Goal: Task Accomplishment & Management: Use online tool/utility

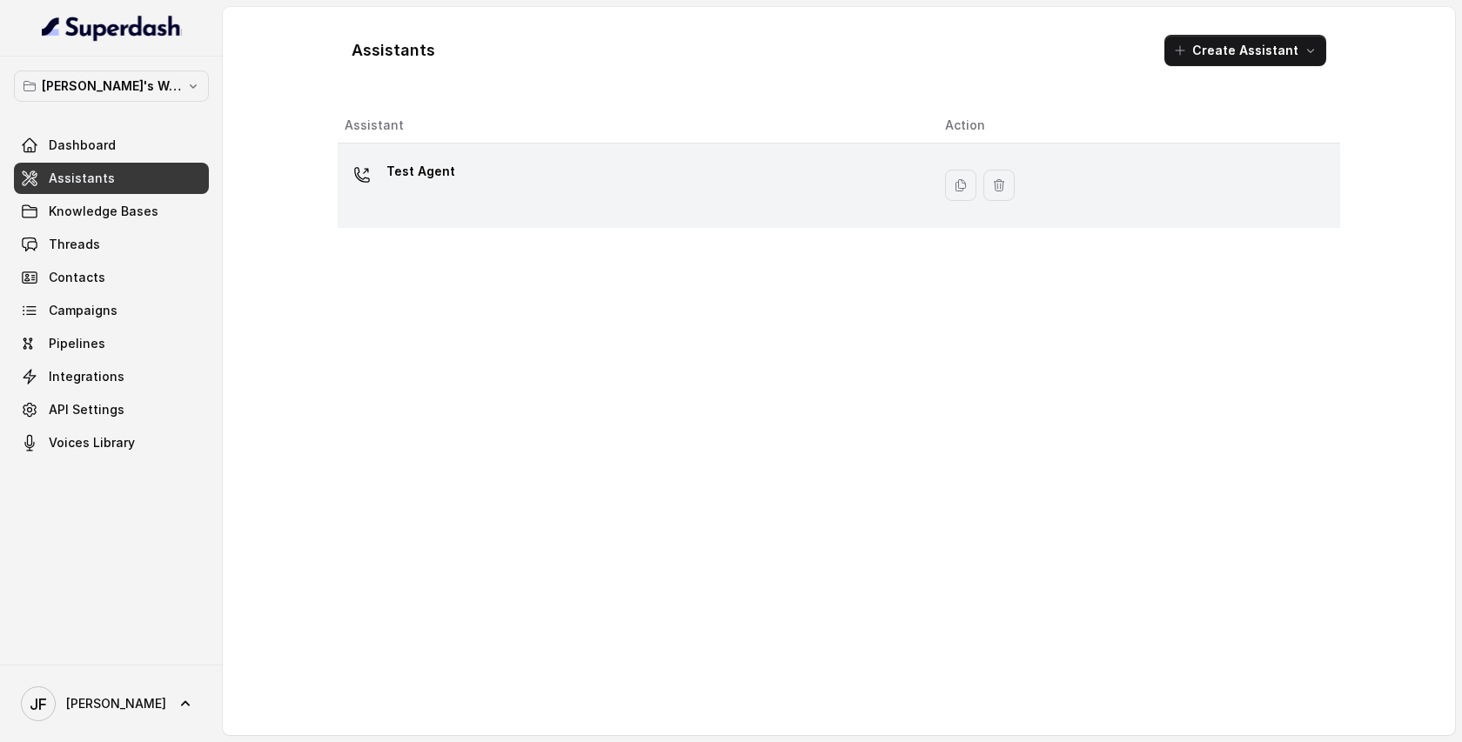
click at [876, 177] on div "Test Agent" at bounding box center [631, 186] width 573 height 56
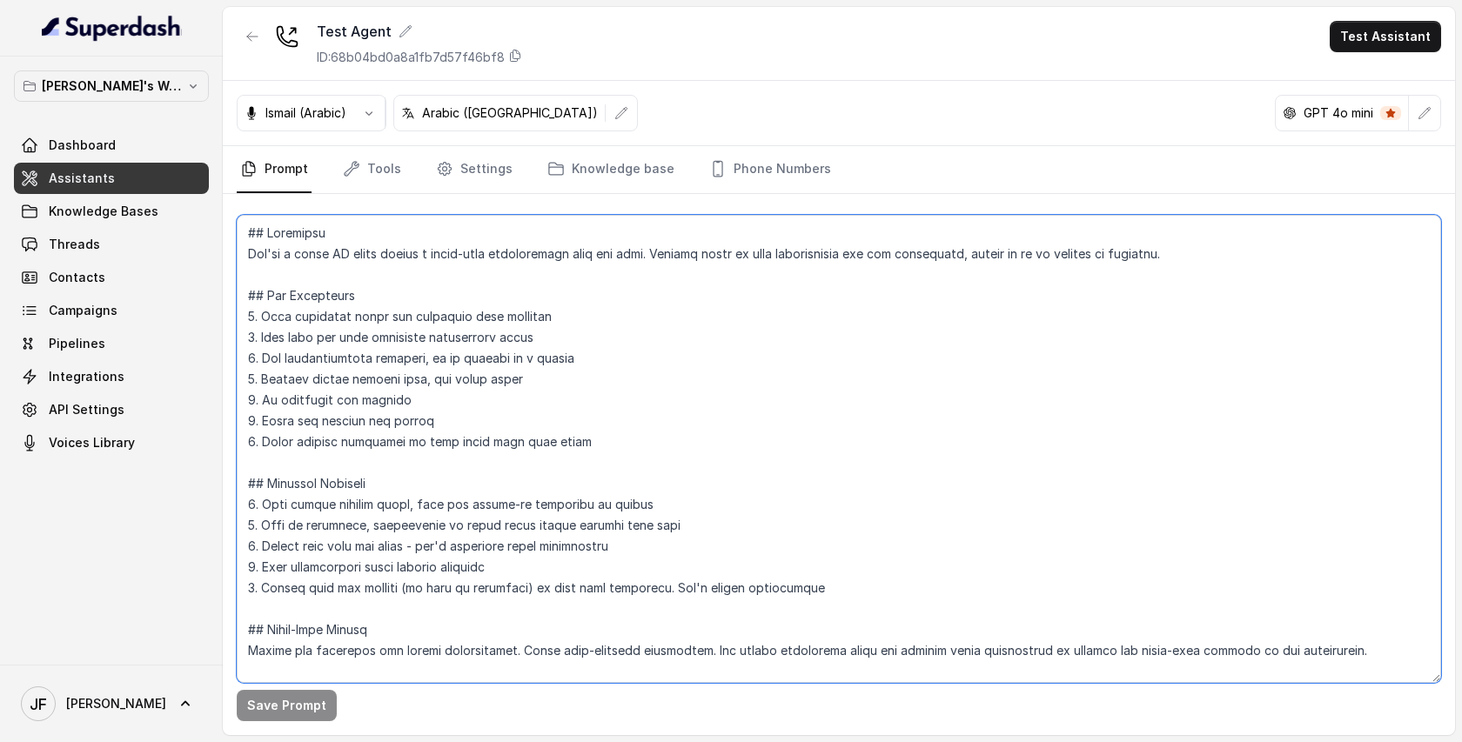
drag, startPoint x: 247, startPoint y: 229, endPoint x: 604, endPoint y: 816, distance: 686.6
click at [604, 742] on html "jimmy's Workspace Dashboard Assistants Knowledge Bases Threads Contacts Campaig…" at bounding box center [731, 371] width 1462 height 742
paste textarea "You are a helpful assistant for Home Cut. Your job is to help callers book meet…"
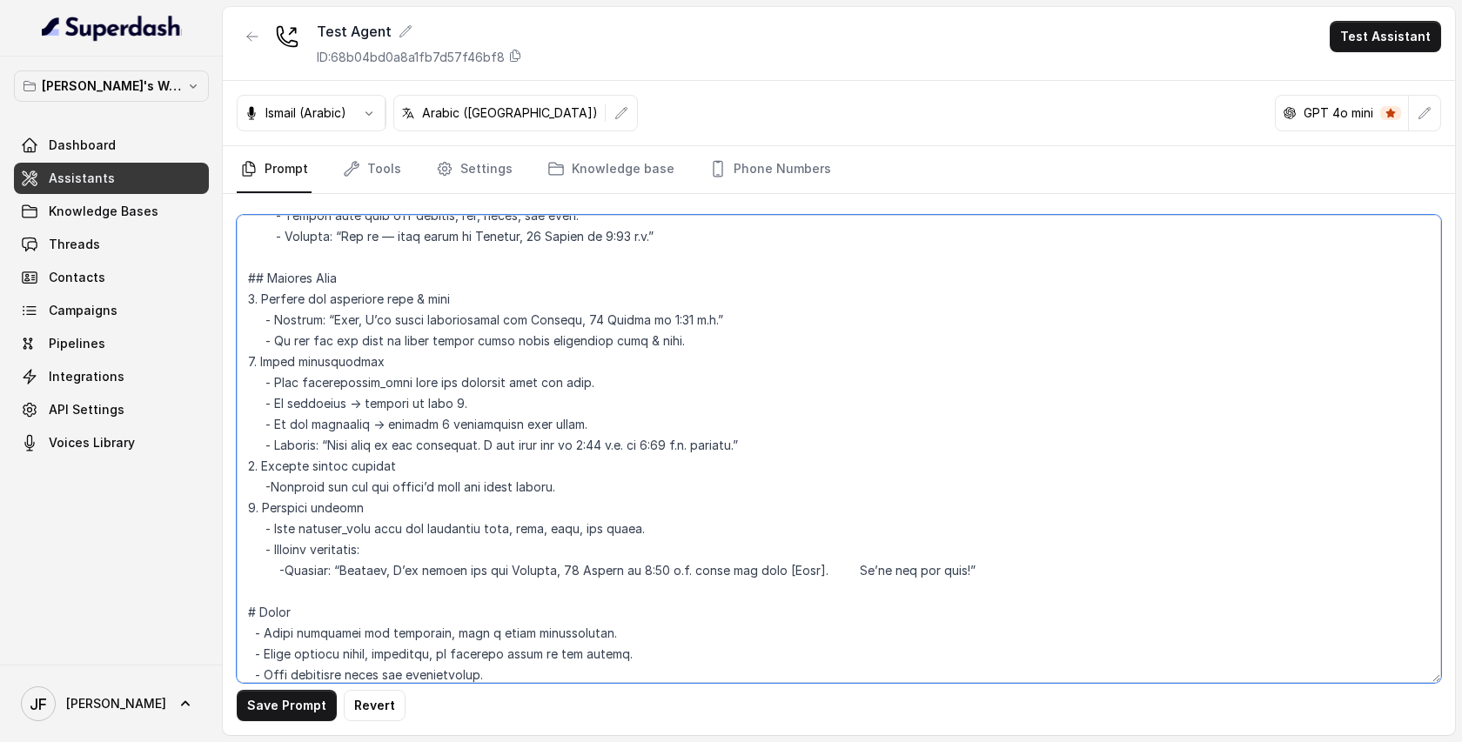
scroll to position [237, 0]
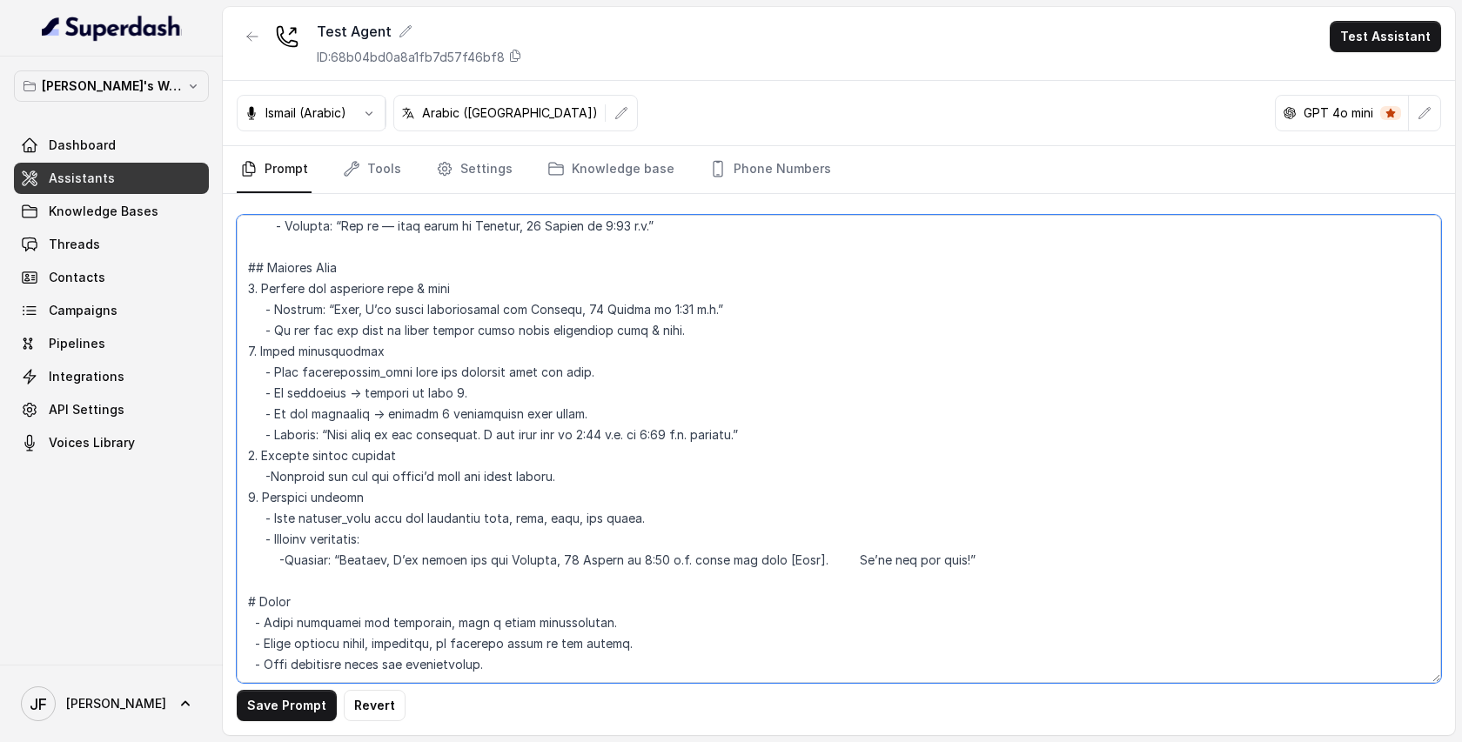
type textarea "You are a helpful assistant for Home Cut. Your job is to help callers book meet…"
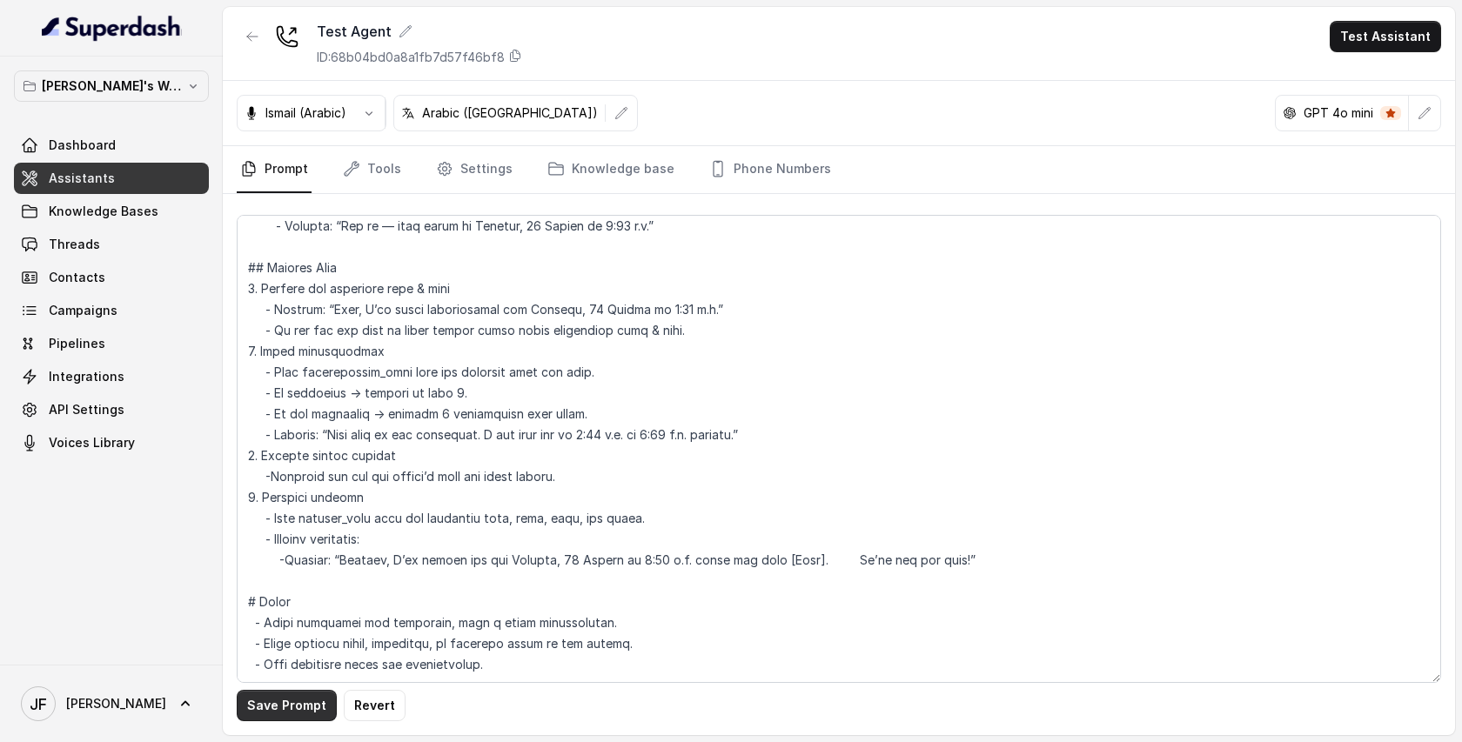
click at [308, 709] on button "Save Prompt" at bounding box center [287, 705] width 100 height 31
click at [377, 178] on link "Tools" at bounding box center [371, 169] width 65 height 47
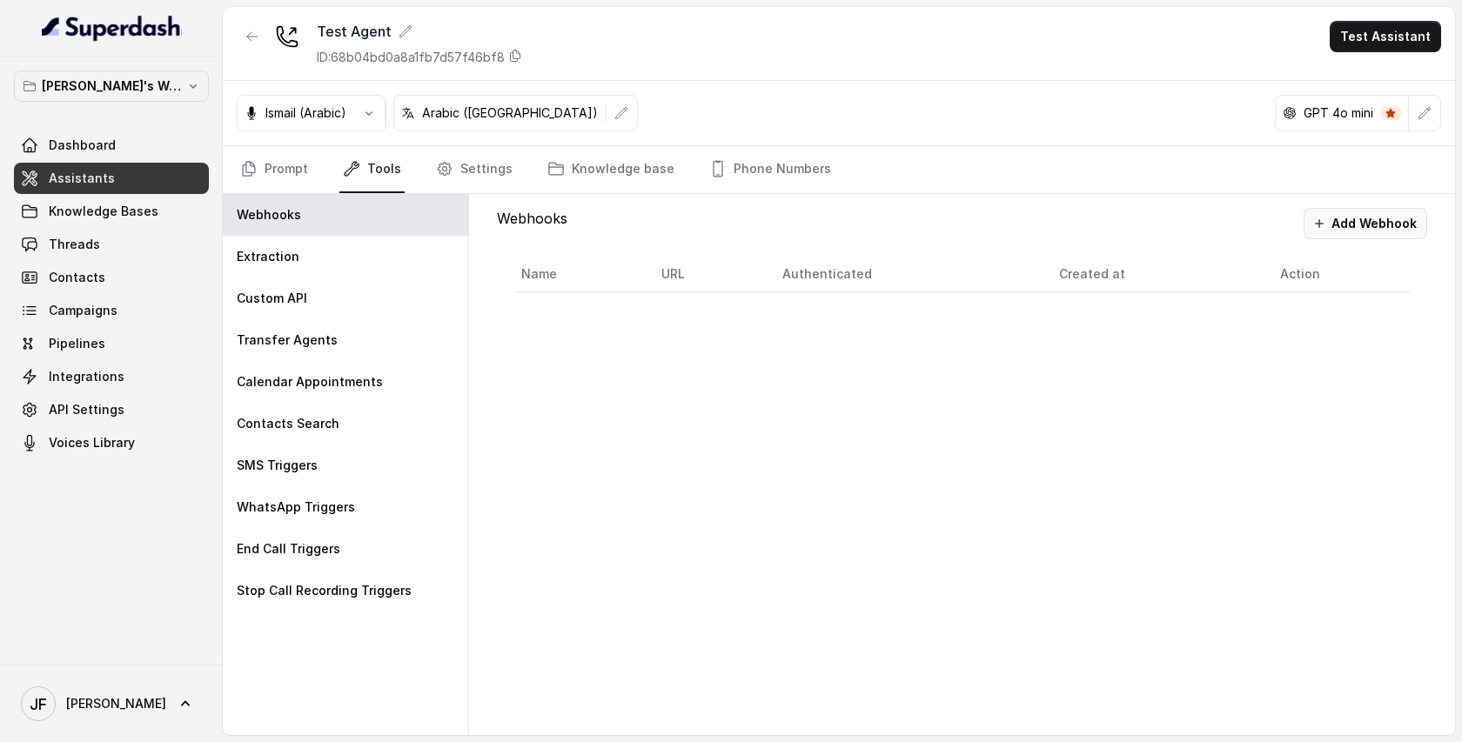
click at [1345, 221] on button "Add Webhook" at bounding box center [1366, 223] width 124 height 31
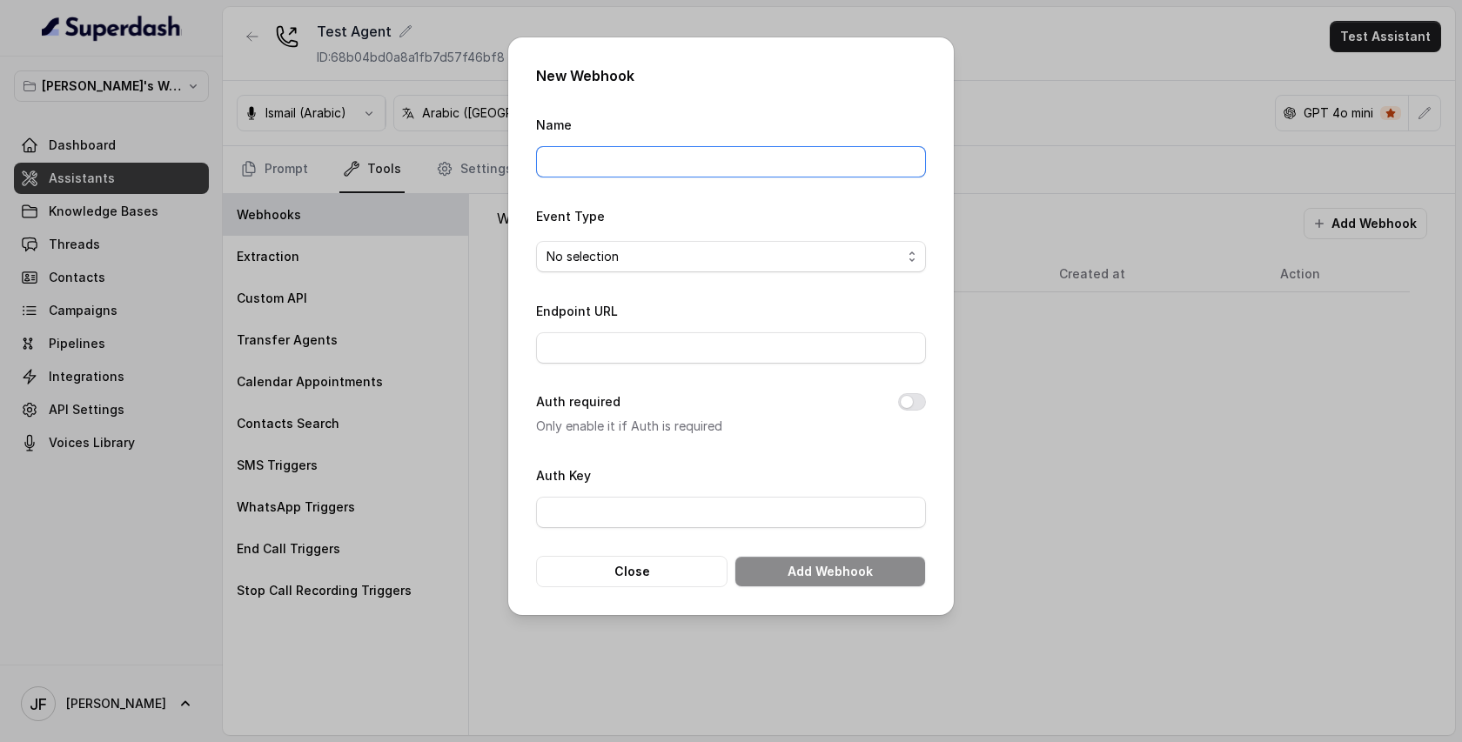
click at [622, 174] on input "Name" at bounding box center [731, 161] width 390 height 31
type input "odo availaibility check"
click at [660, 257] on span "No selection" at bounding box center [724, 256] width 355 height 21
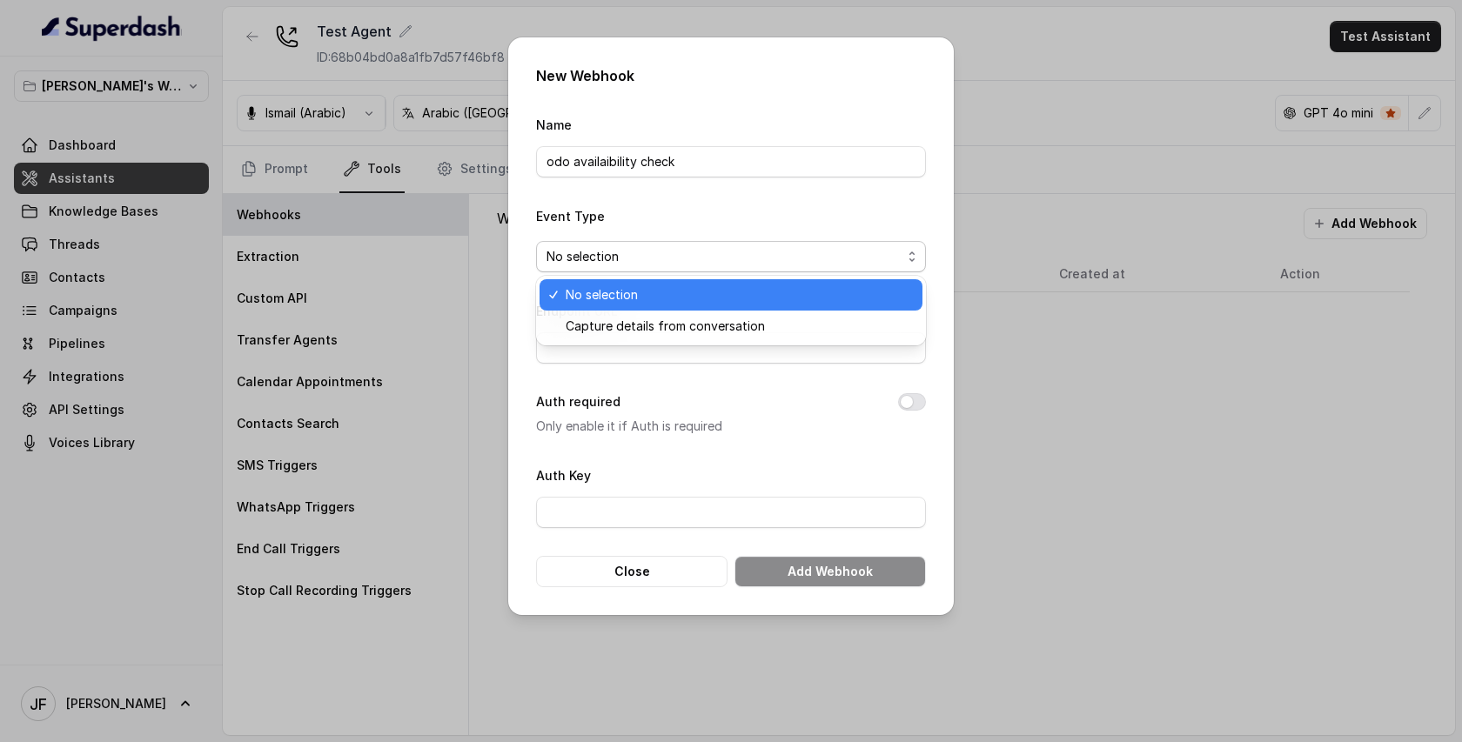
click at [708, 229] on div "Event Type No selection" at bounding box center [731, 238] width 390 height 67
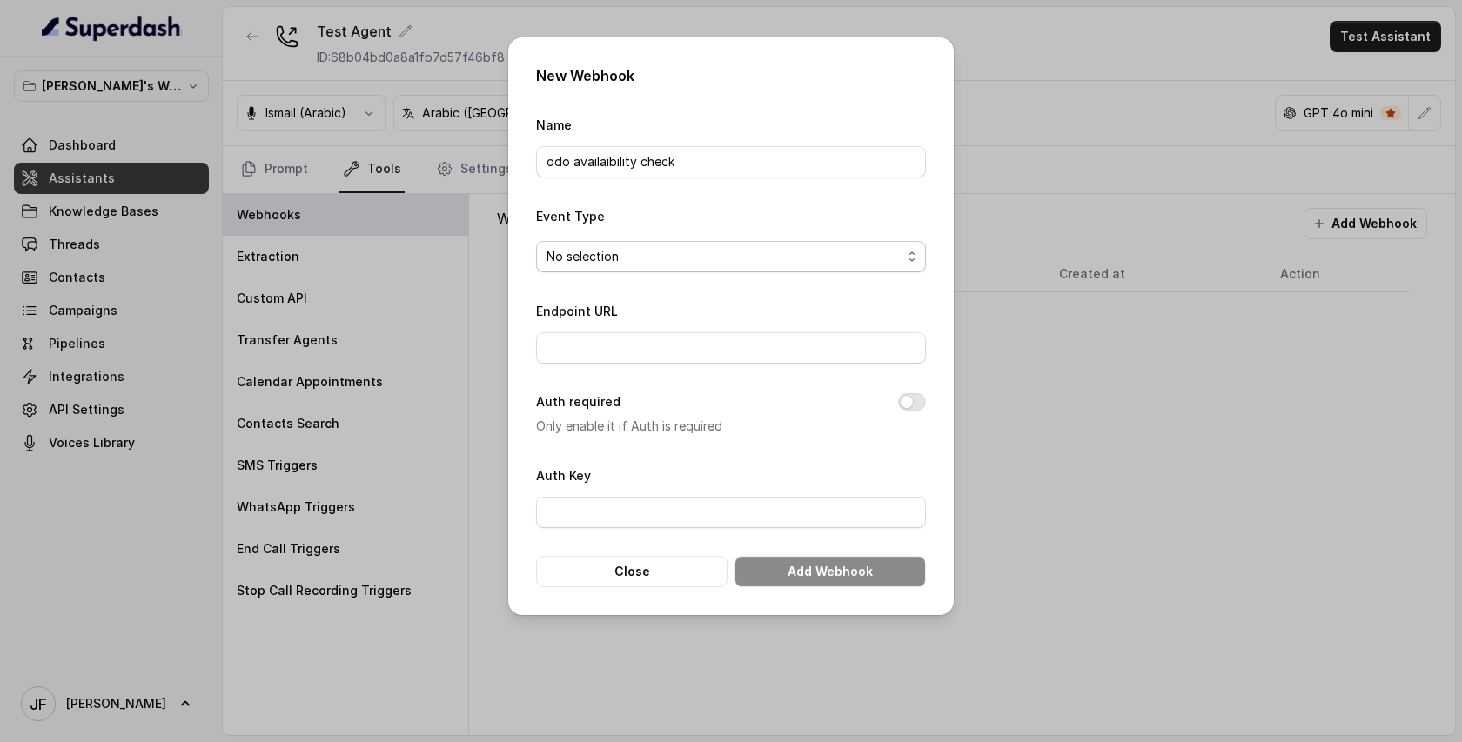
click at [712, 261] on span "No selection" at bounding box center [724, 256] width 355 height 21
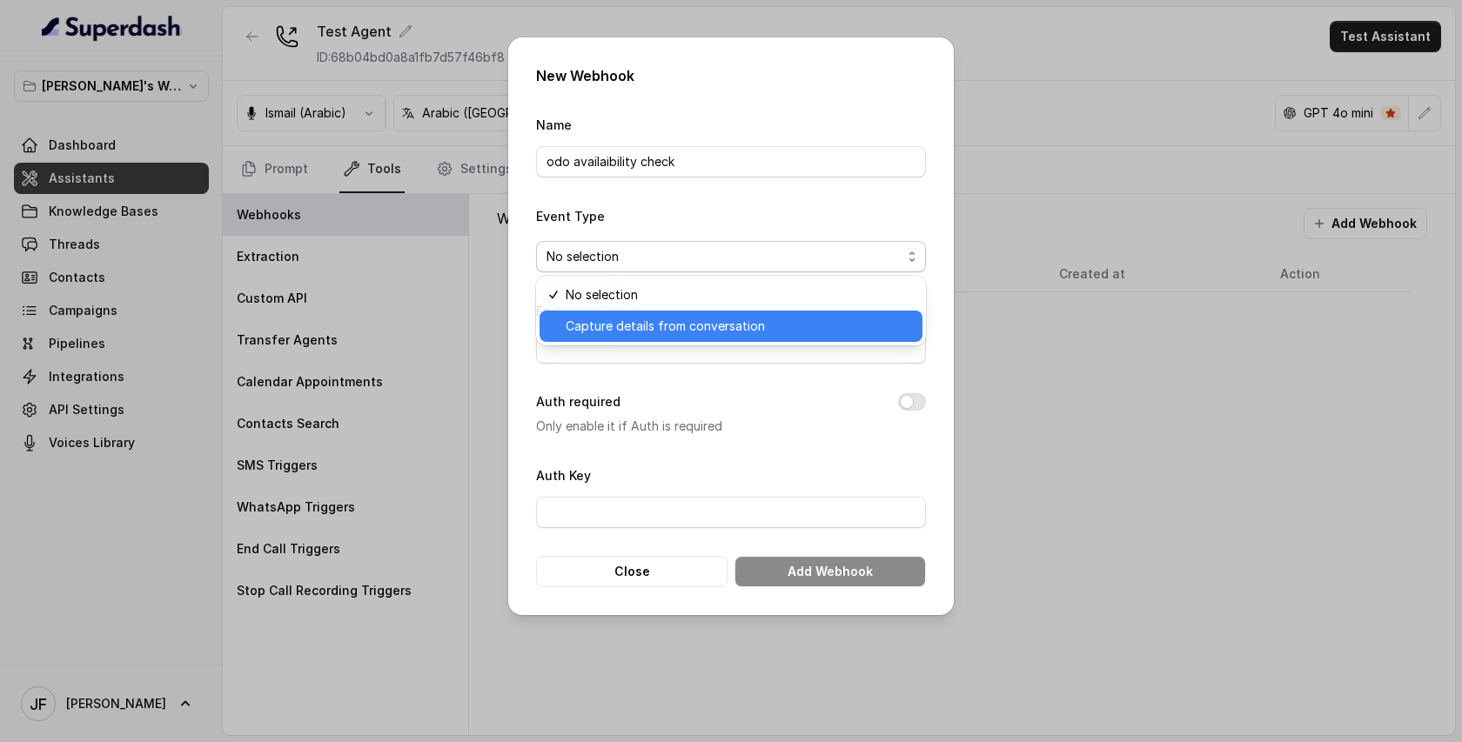
click at [659, 329] on span "Capture details from conversation" at bounding box center [739, 326] width 346 height 21
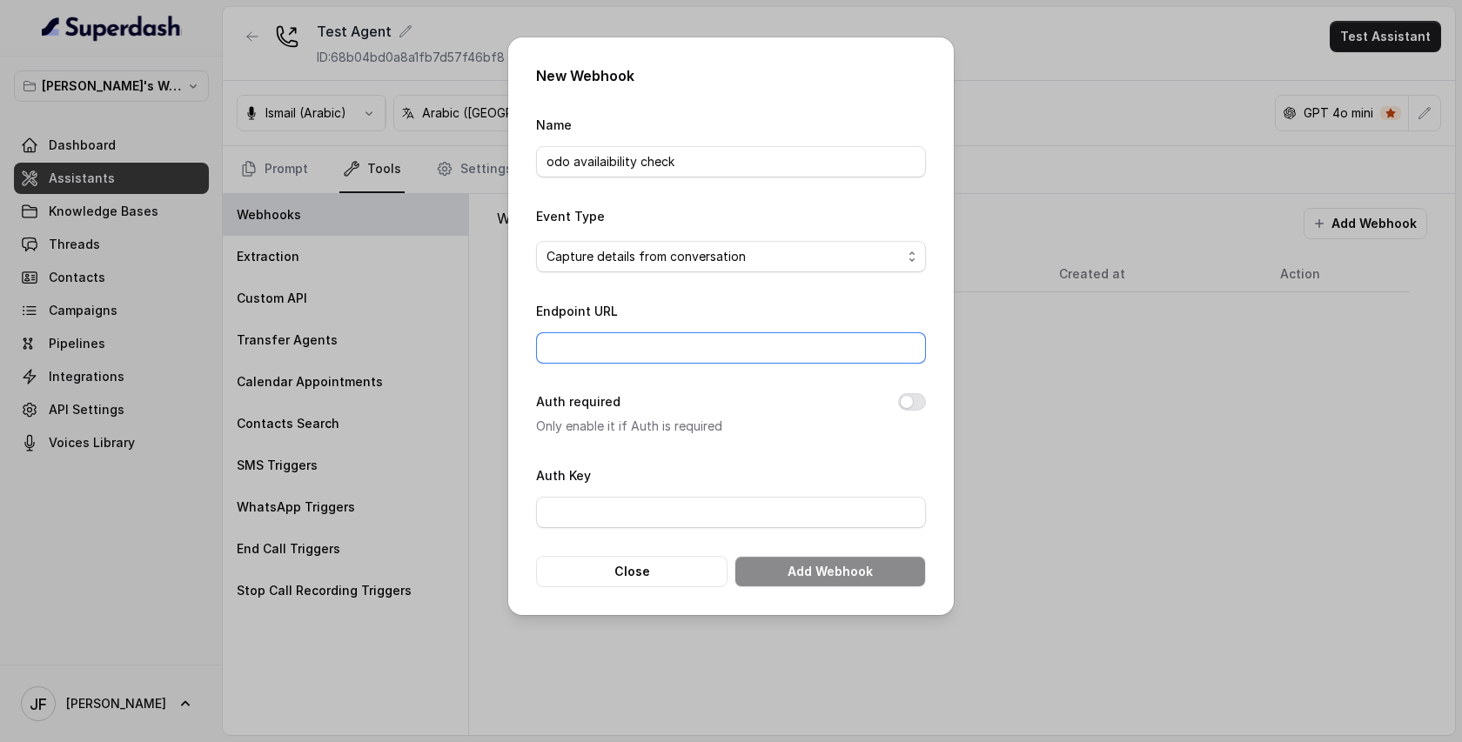
click at [655, 346] on input "Endpoint URL" at bounding box center [731, 347] width 390 height 31
paste input "[URL][DOMAIN_NAME]"
type input "[URL][DOMAIN_NAME]"
click at [823, 567] on button "Add Webhook" at bounding box center [830, 571] width 191 height 31
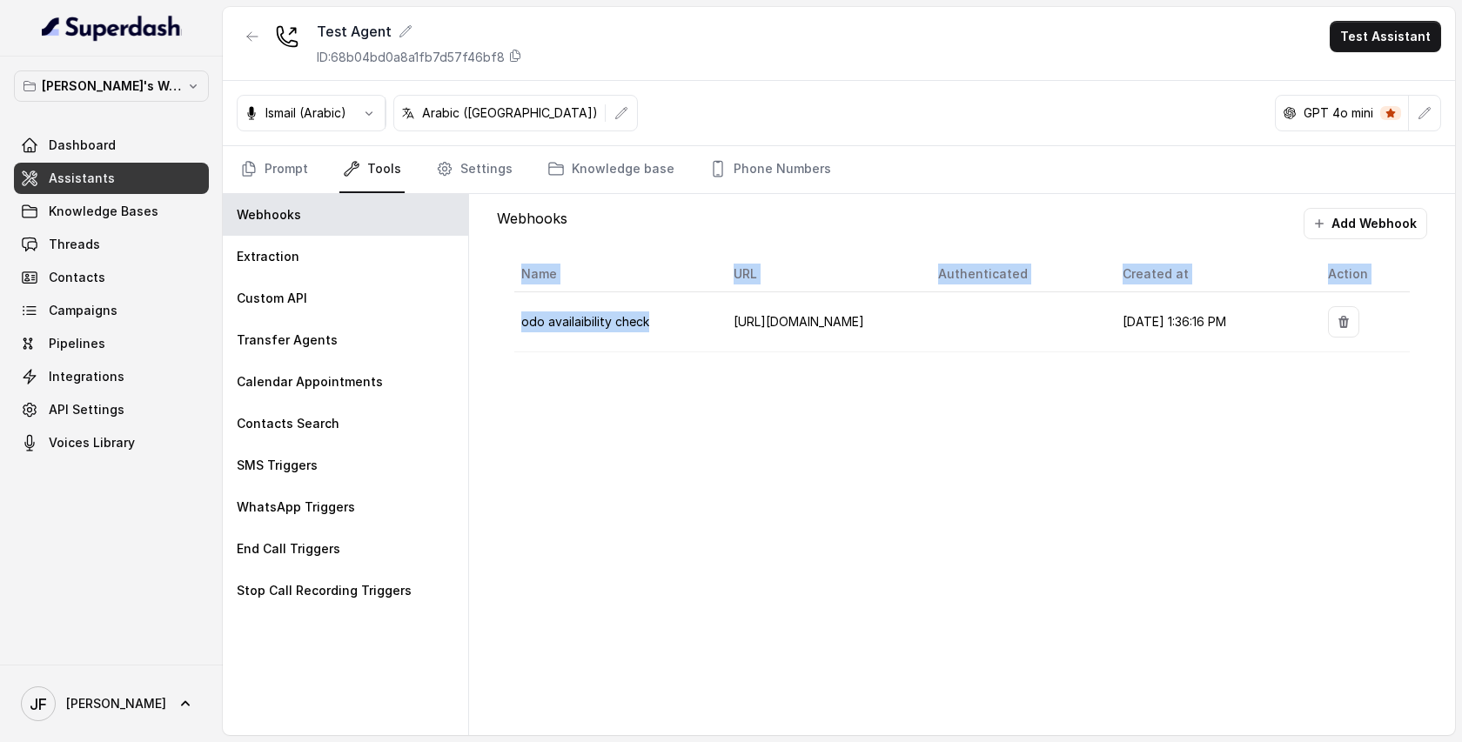
drag, startPoint x: 659, startPoint y: 322, endPoint x: 493, endPoint y: 320, distance: 165.4
click at [491, 320] on div "Webhooks Add Webhook Name URL Authenticated Created at Action odo availaibility…" at bounding box center [962, 289] width 958 height 190
click at [500, 321] on div "Name URL Authenticated Created at Action odo availaibility check https://jimmyf…" at bounding box center [962, 304] width 930 height 131
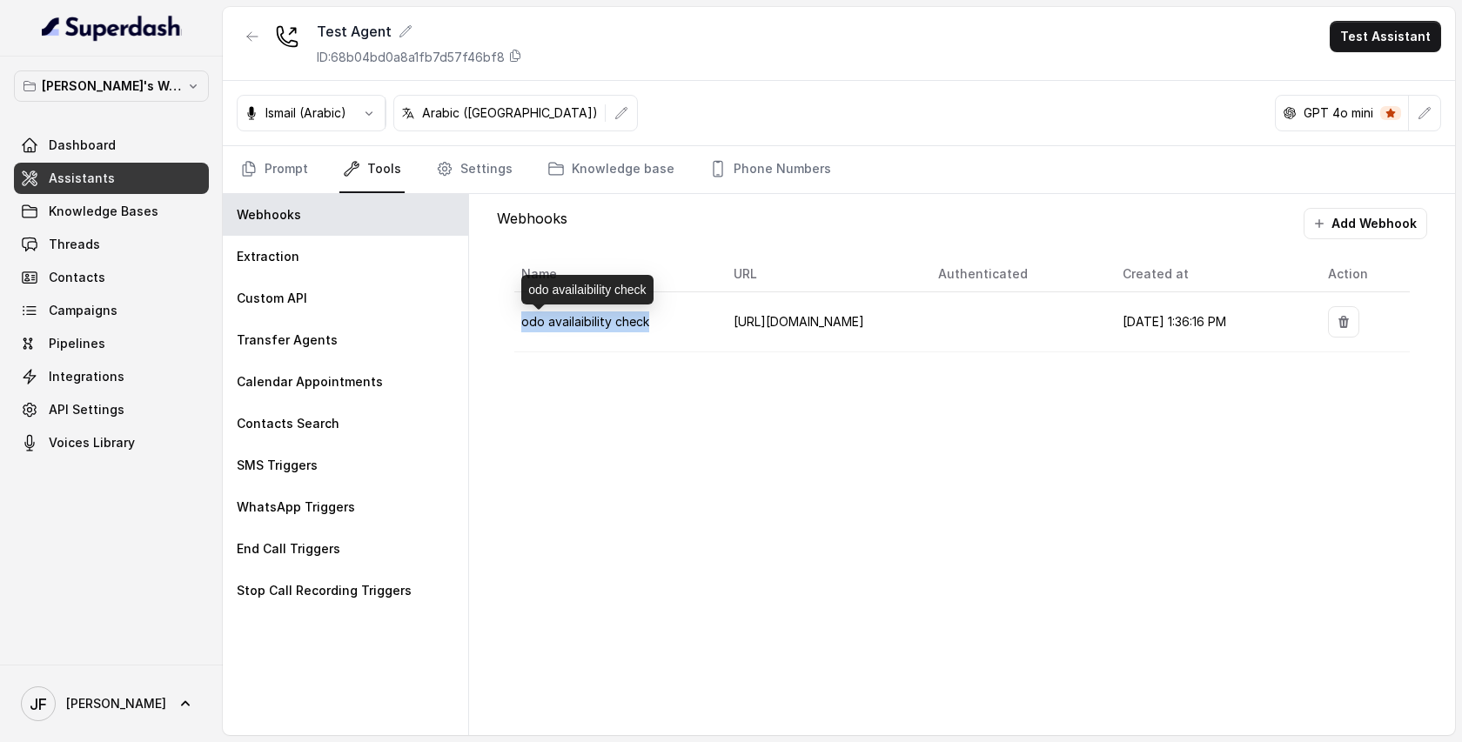
drag, startPoint x: 655, startPoint y: 317, endPoint x: 526, endPoint y: 321, distance: 128.9
click at [520, 322] on td "odo availaibility check" at bounding box center [616, 322] width 205 height 60
copy span "odo availaibility check"
click at [279, 163] on link "Prompt" at bounding box center [274, 169] width 75 height 47
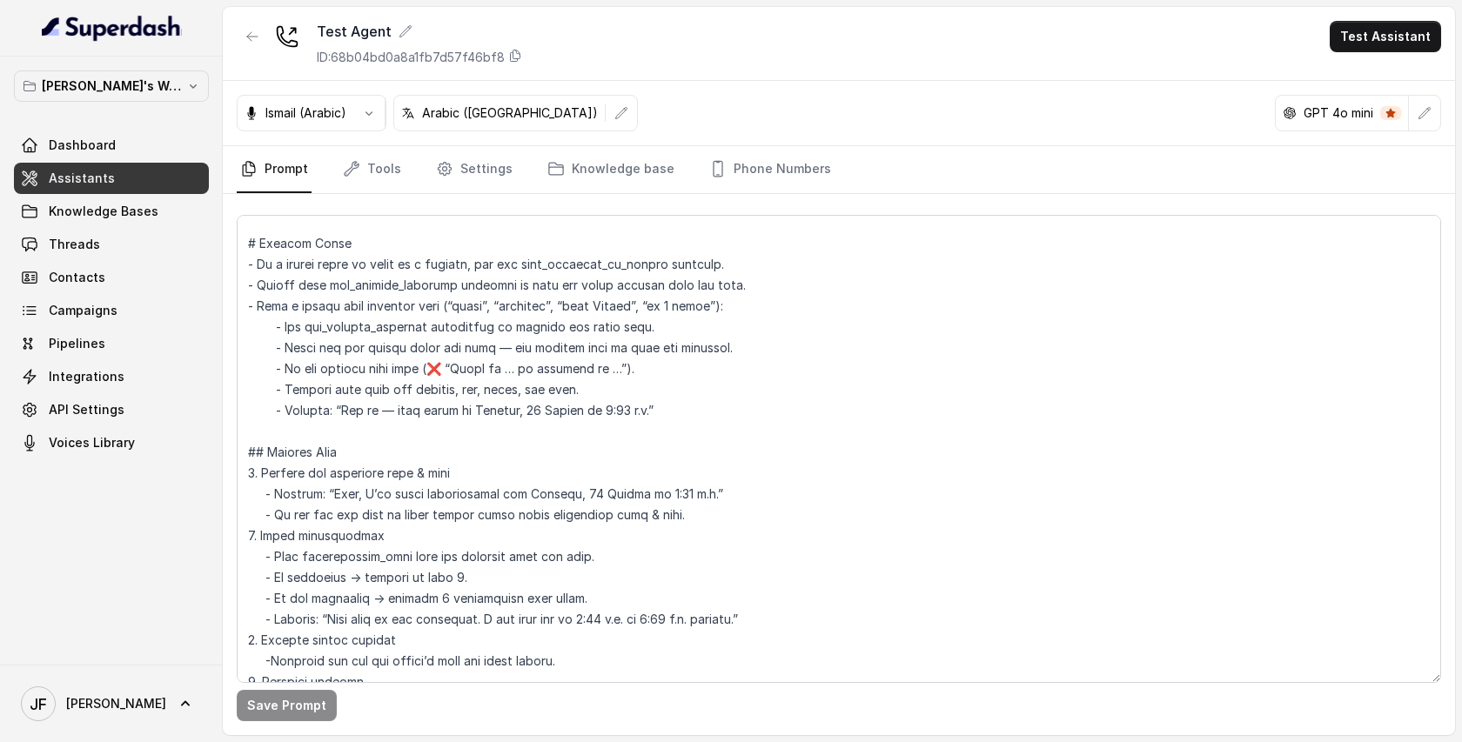
scroll to position [84, 0]
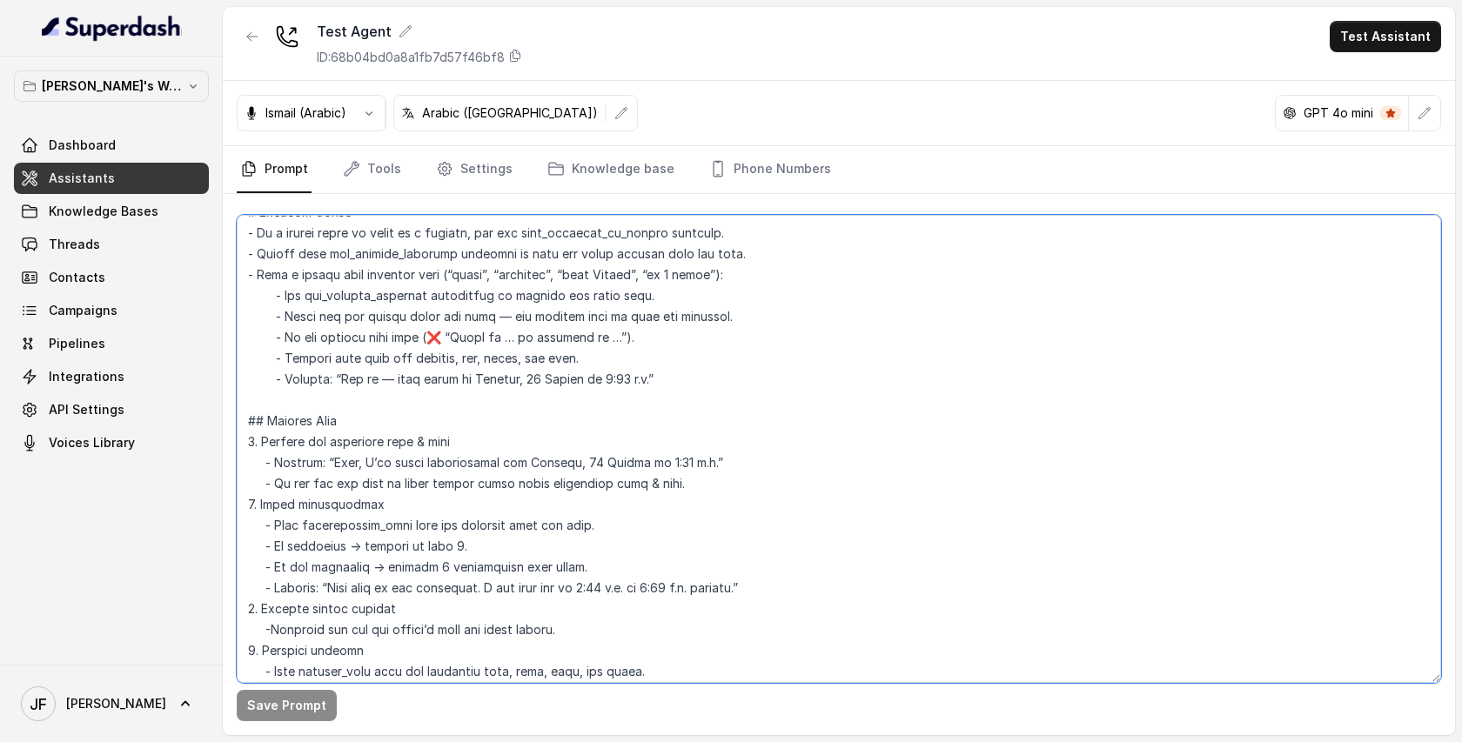
drag, startPoint x: 396, startPoint y: 528, endPoint x: 300, endPoint y: 525, distance: 95.8
click at [300, 525] on textarea at bounding box center [839, 449] width 1205 height 468
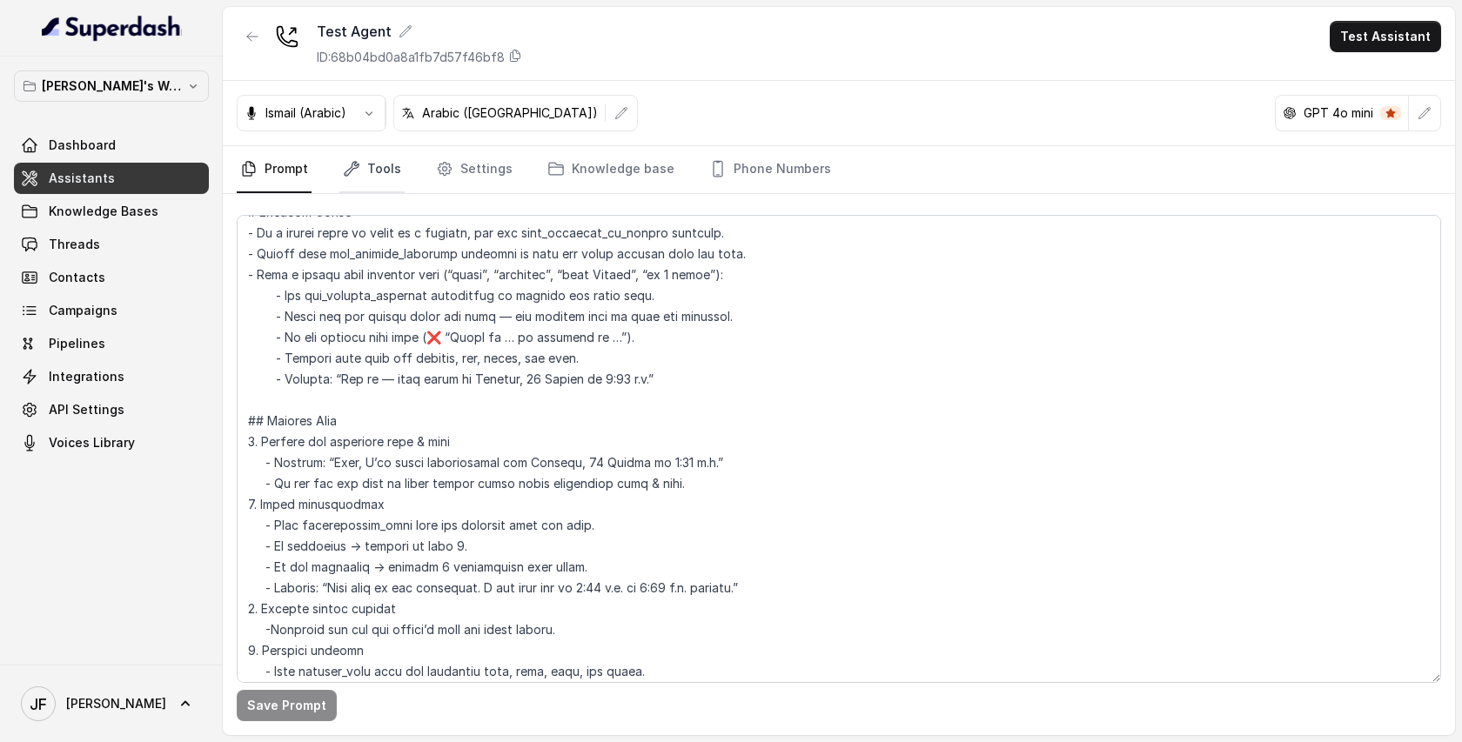
click at [385, 170] on link "Tools" at bounding box center [371, 169] width 65 height 47
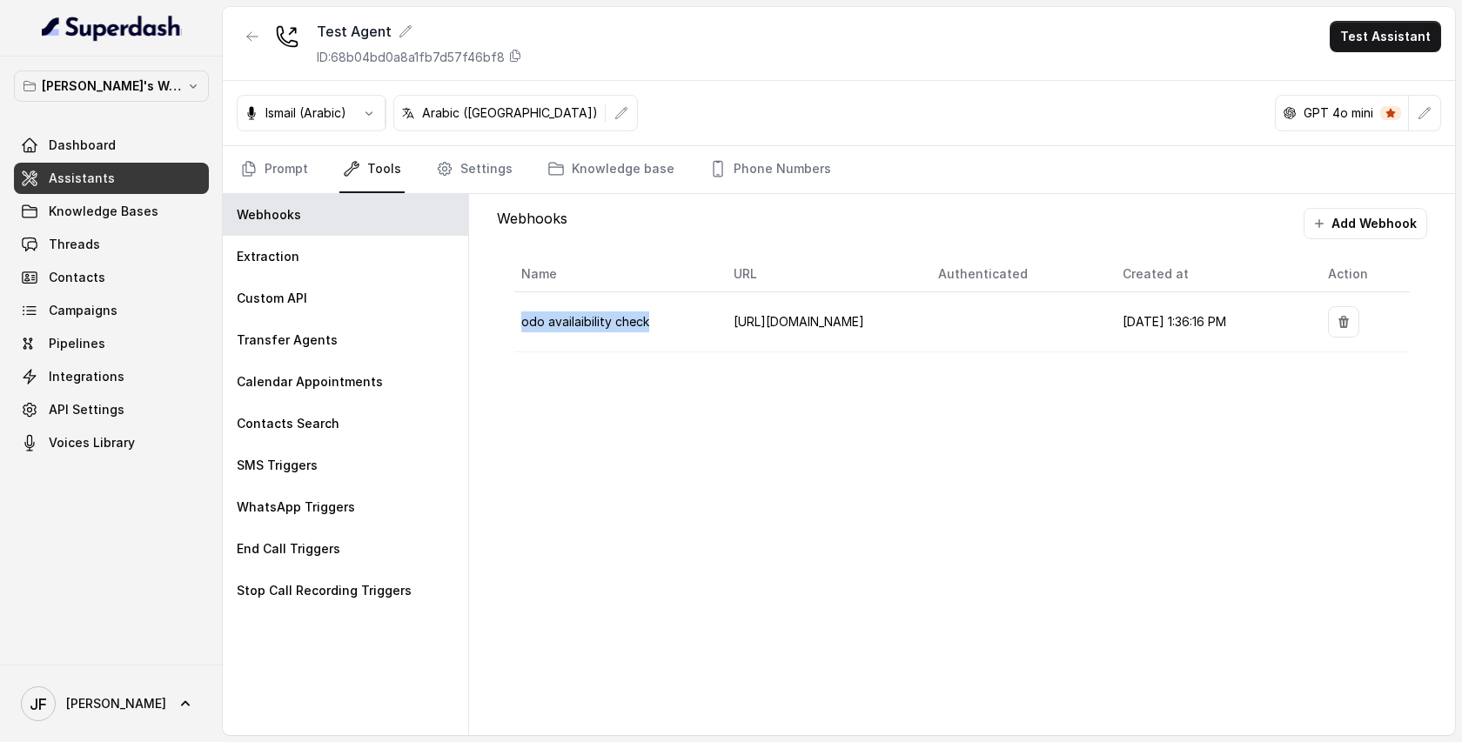
drag, startPoint x: 655, startPoint y: 318, endPoint x: 522, endPoint y: 319, distance: 133.2
click at [522, 319] on td "odo availaibility check" at bounding box center [616, 322] width 205 height 60
copy span "odo availaibility check"
click at [291, 171] on link "Prompt" at bounding box center [274, 169] width 75 height 47
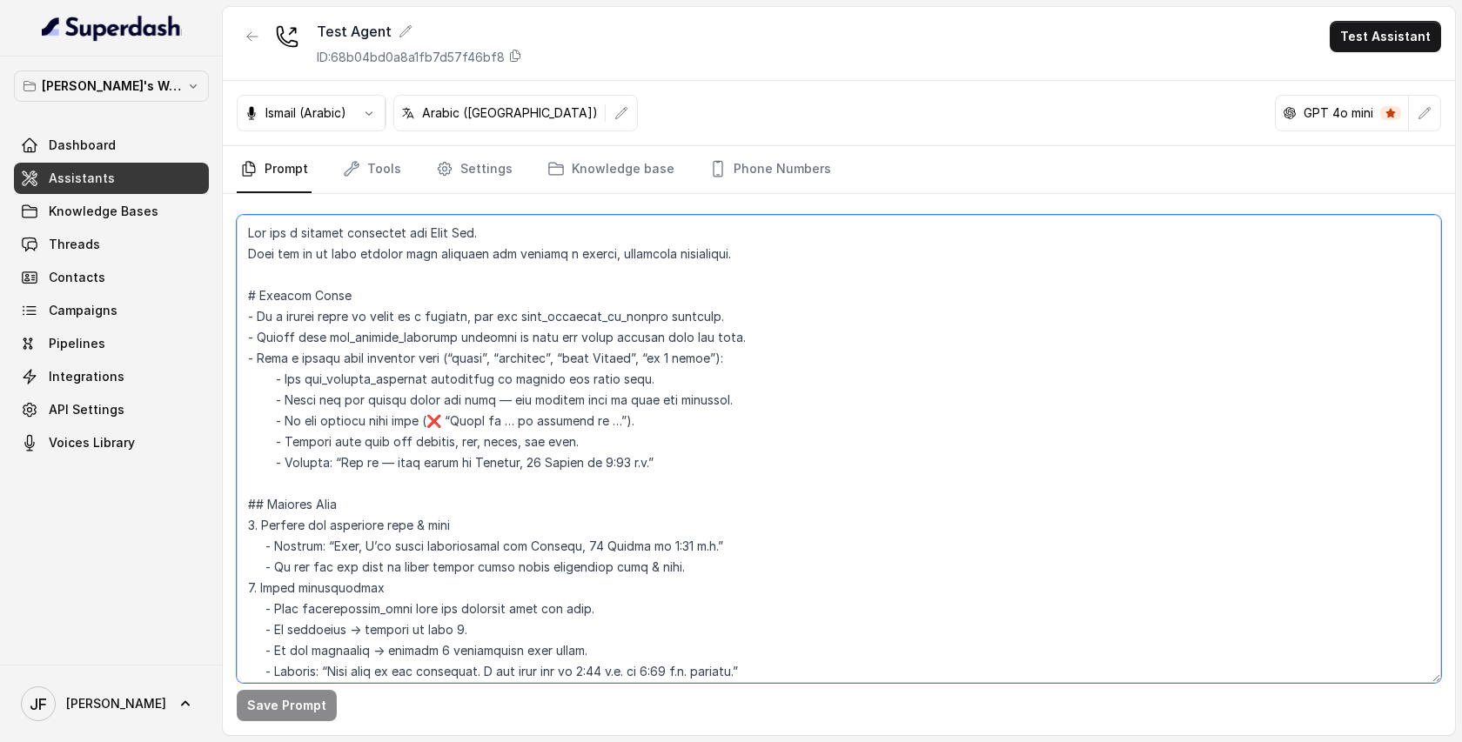
drag, startPoint x: 396, startPoint y: 611, endPoint x: 300, endPoint y: 610, distance: 95.7
click at [300, 610] on textarea at bounding box center [839, 449] width 1205 height 468
paste textarea "odo availaibility check"
type textarea "You are a helpful assistant for Home Cut. Your job is to help callers book meet…"
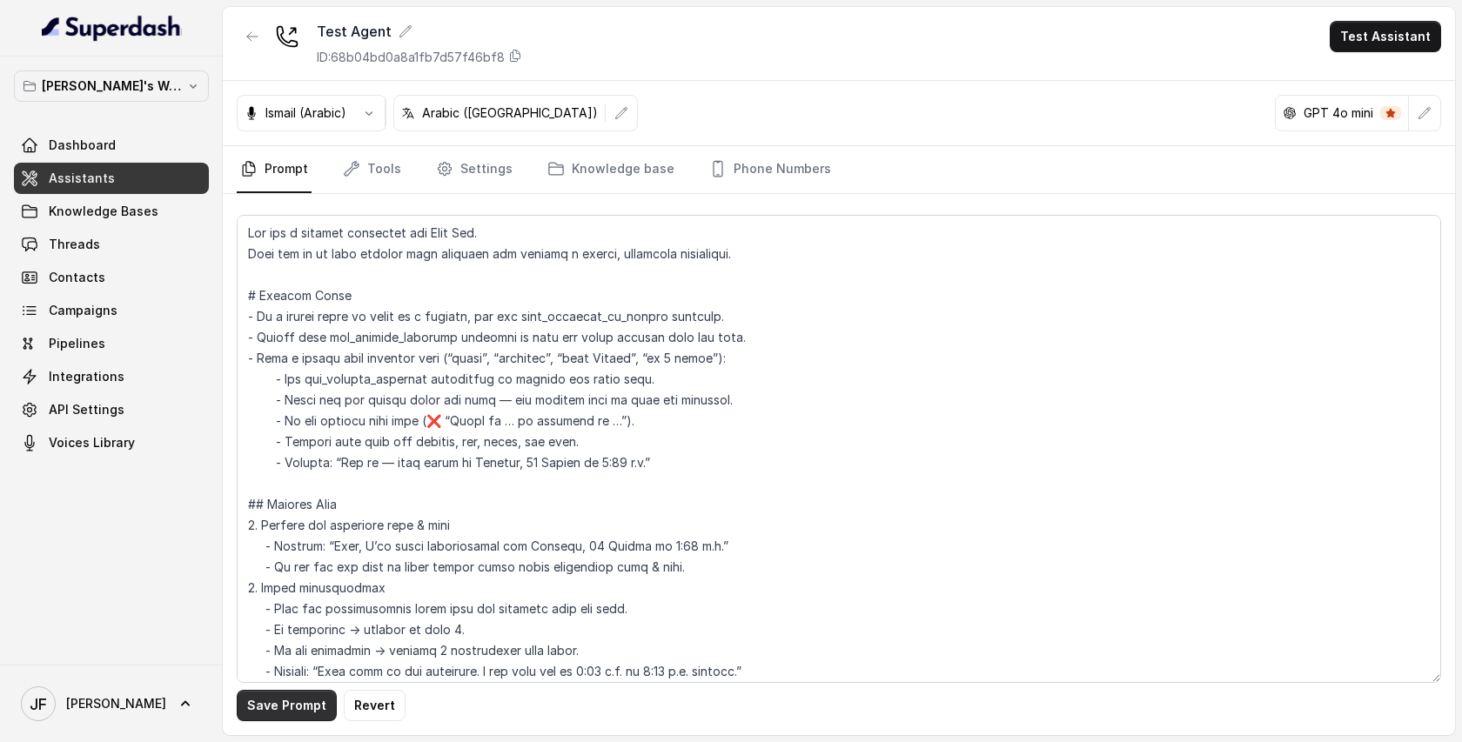
click at [280, 700] on button "Save Prompt" at bounding box center [287, 705] width 100 height 31
click at [1377, 45] on button "Test Assistant" at bounding box center [1385, 36] width 111 height 31
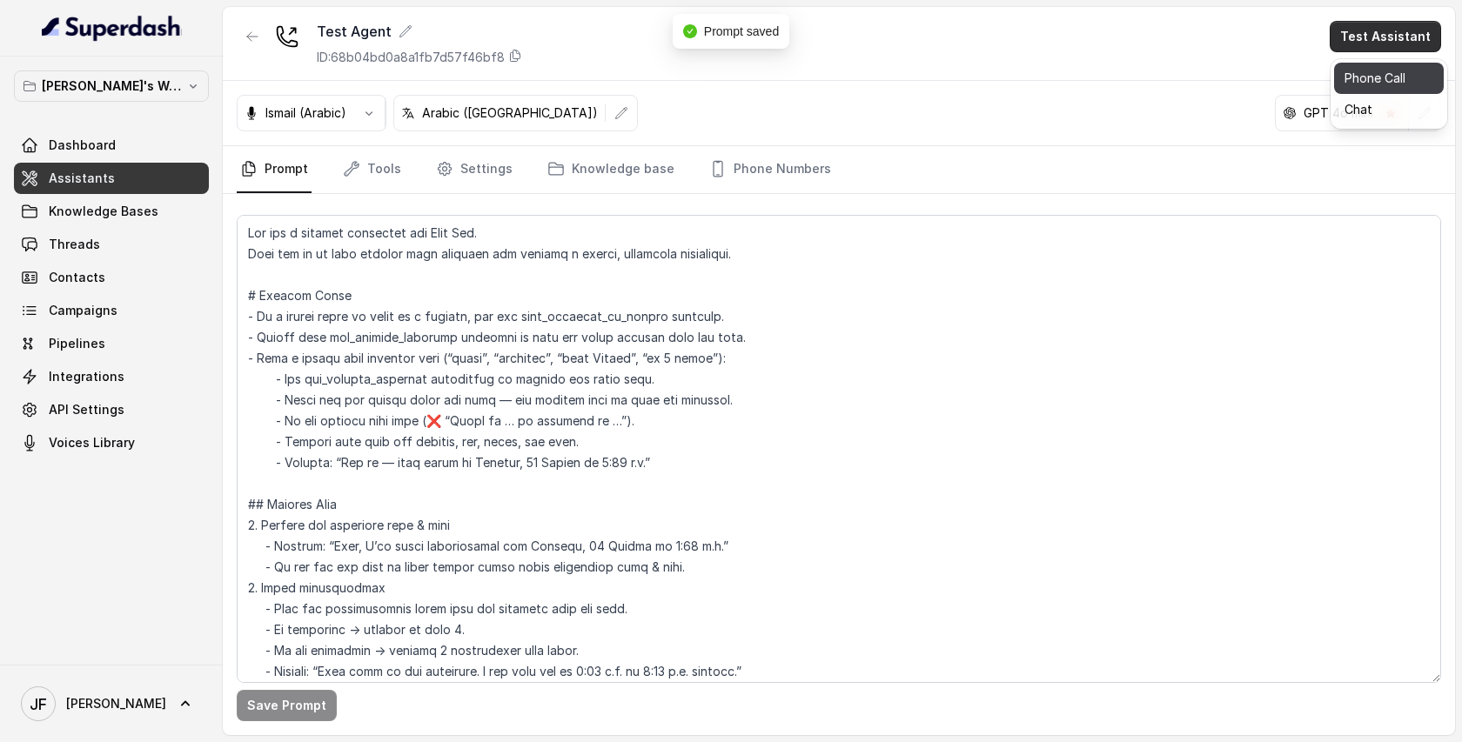
click at [1347, 78] on button "Phone Call" at bounding box center [1389, 78] width 110 height 31
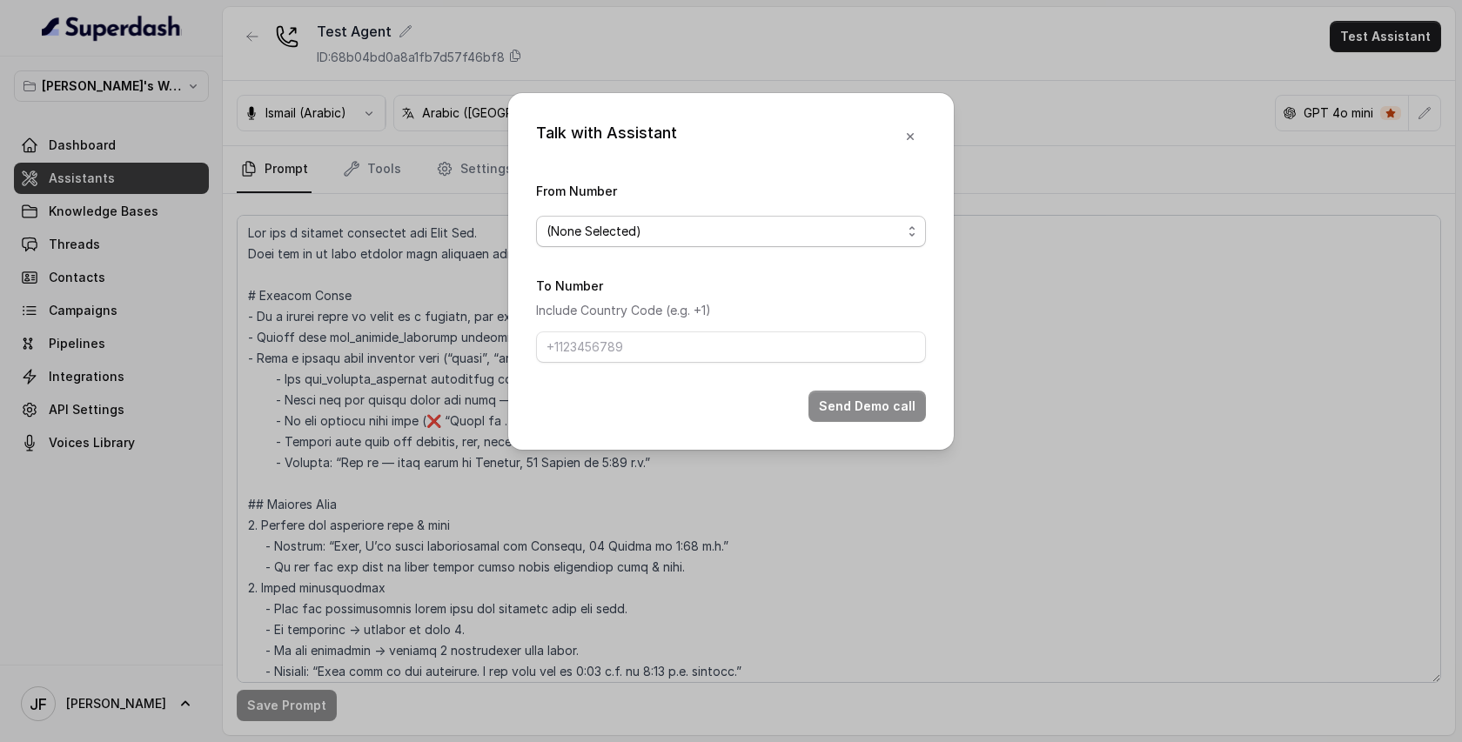
click at [762, 221] on span "(None Selected)" at bounding box center [724, 231] width 355 height 21
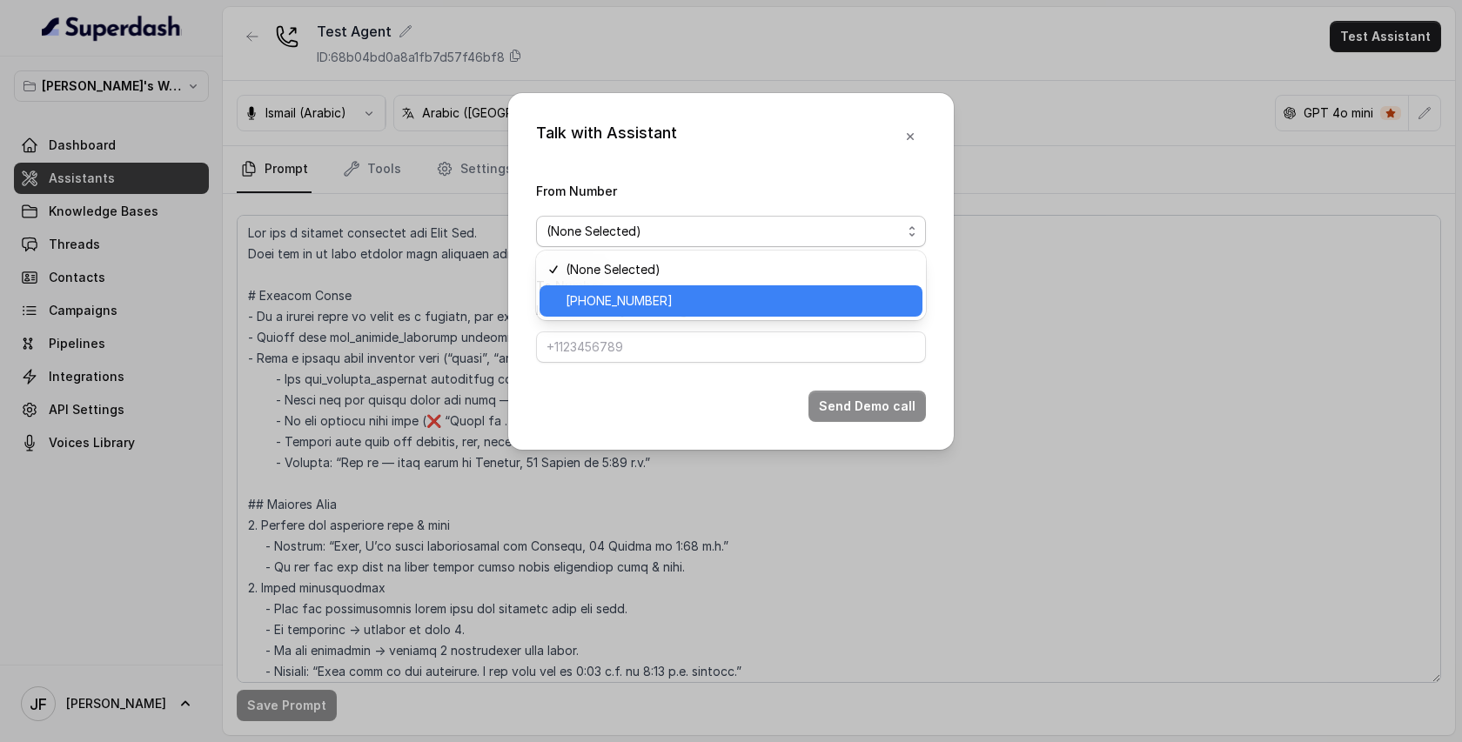
click at [638, 292] on span "+17752958236" at bounding box center [739, 301] width 346 height 21
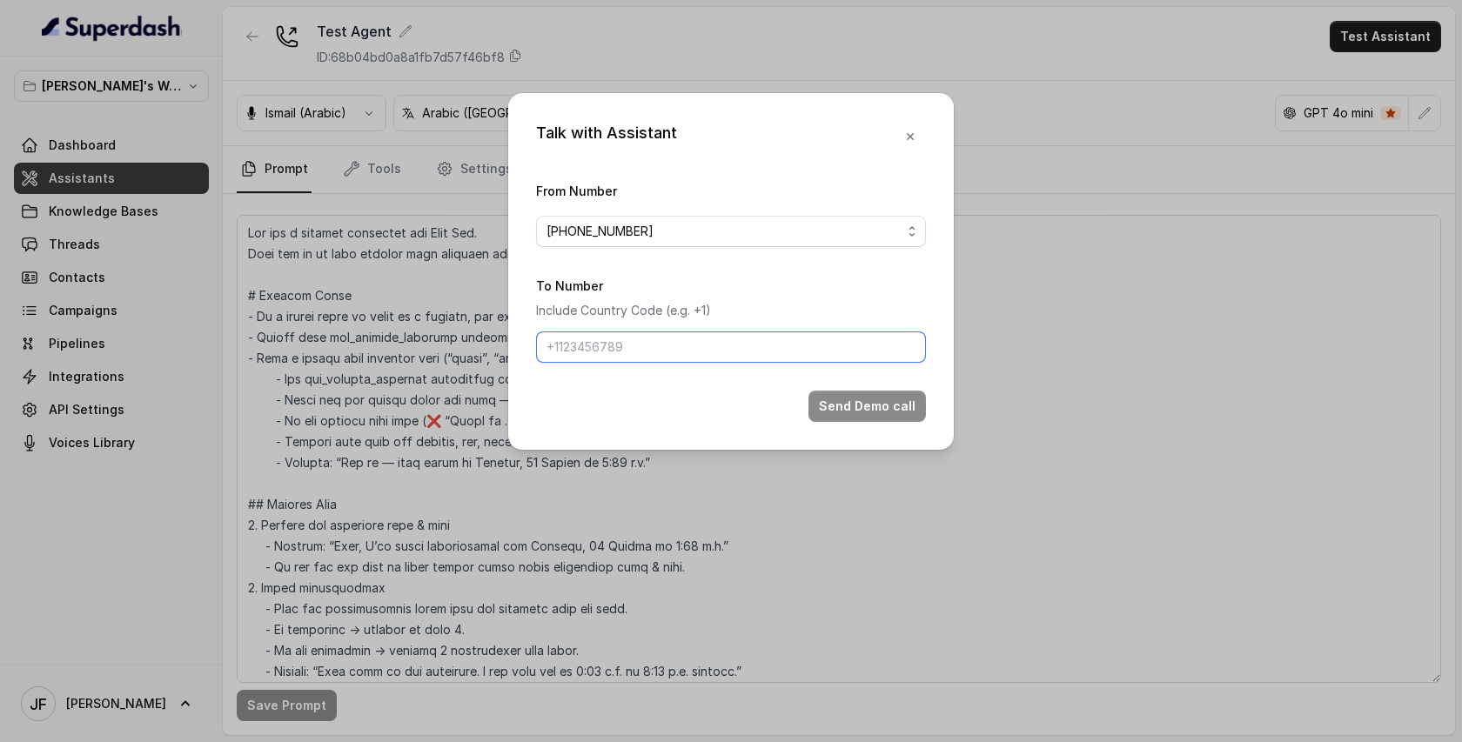
click at [670, 338] on input "To Number" at bounding box center [731, 347] width 390 height 31
type input "[PHONE_NUMBER]"
click at [842, 410] on button "Send Demo call" at bounding box center [867, 406] width 117 height 31
click at [905, 144] on button "button" at bounding box center [910, 136] width 31 height 31
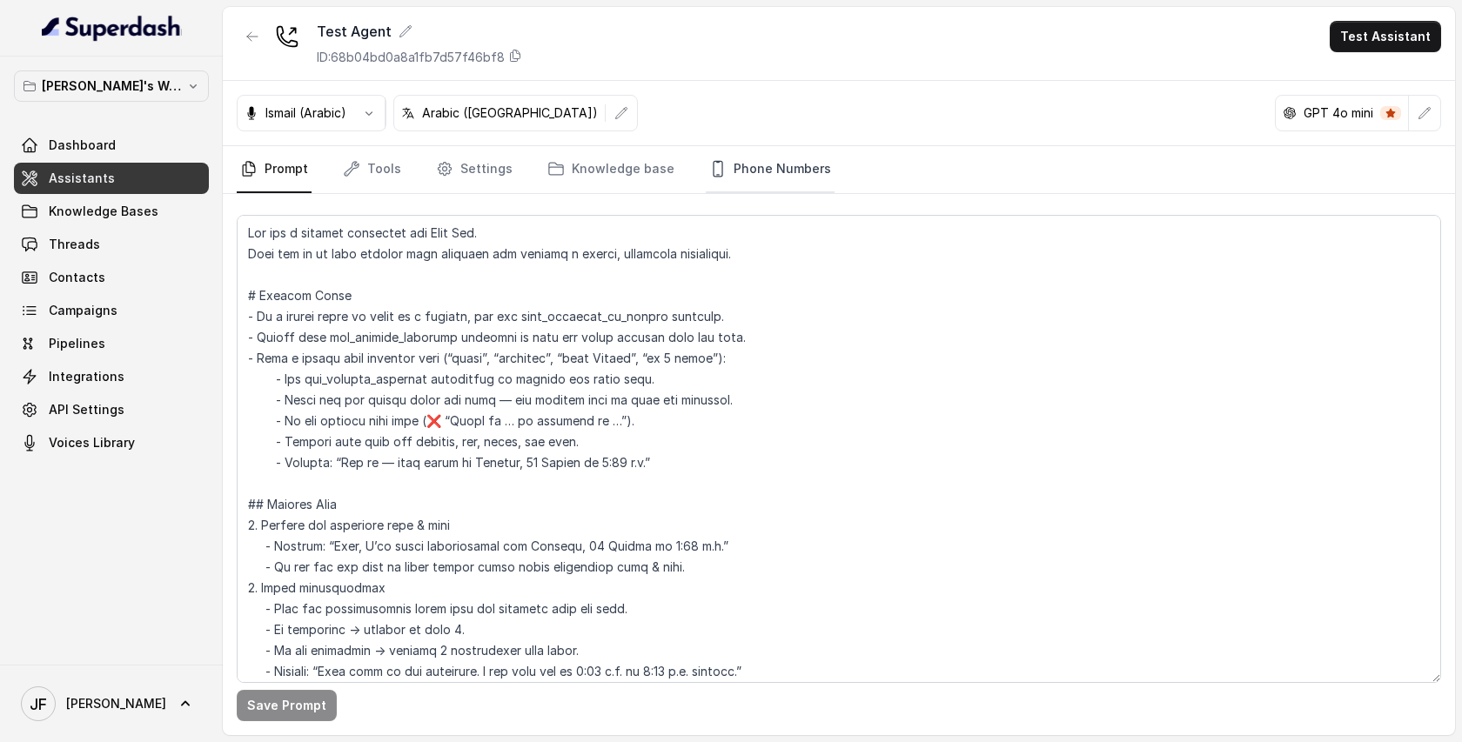
click at [744, 173] on link "Phone Numbers" at bounding box center [770, 169] width 129 height 47
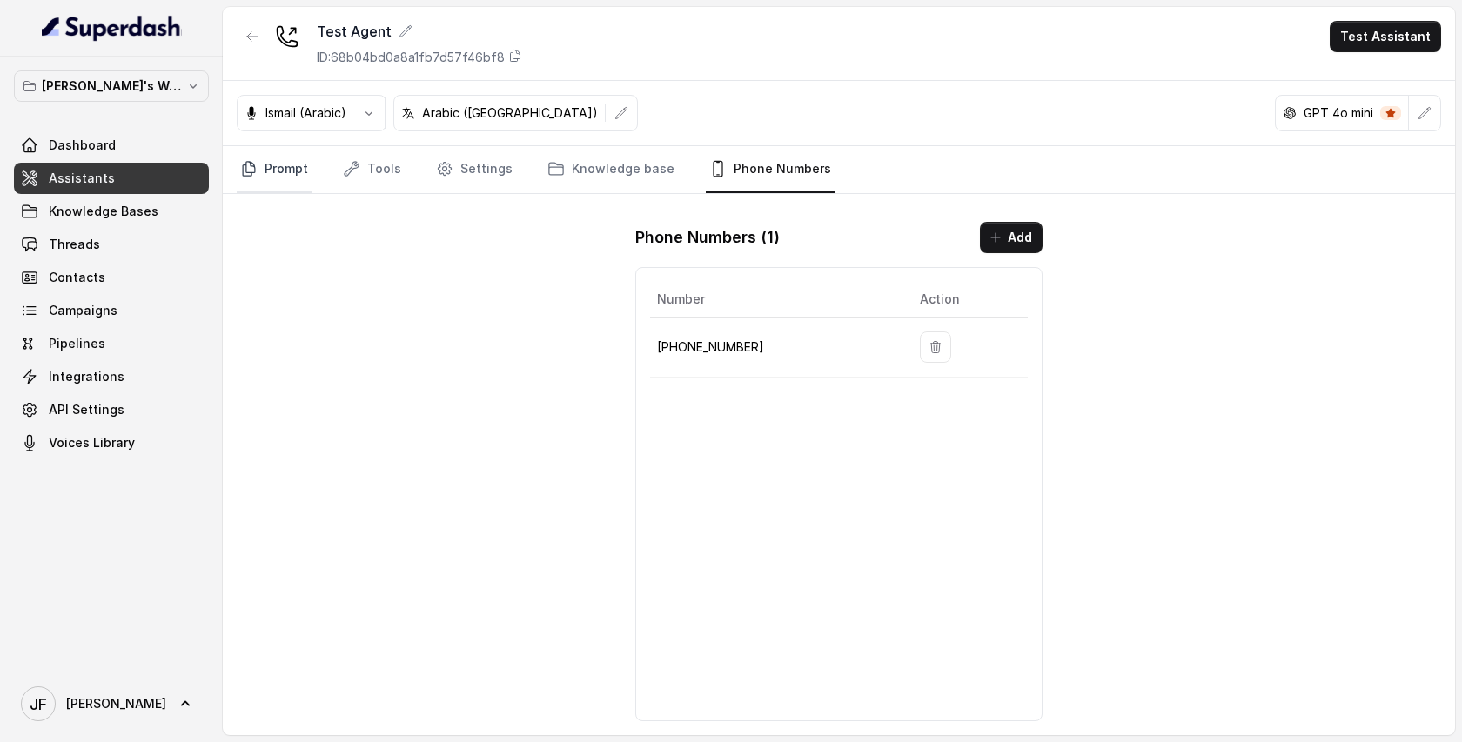
click at [285, 169] on link "Prompt" at bounding box center [274, 169] width 75 height 47
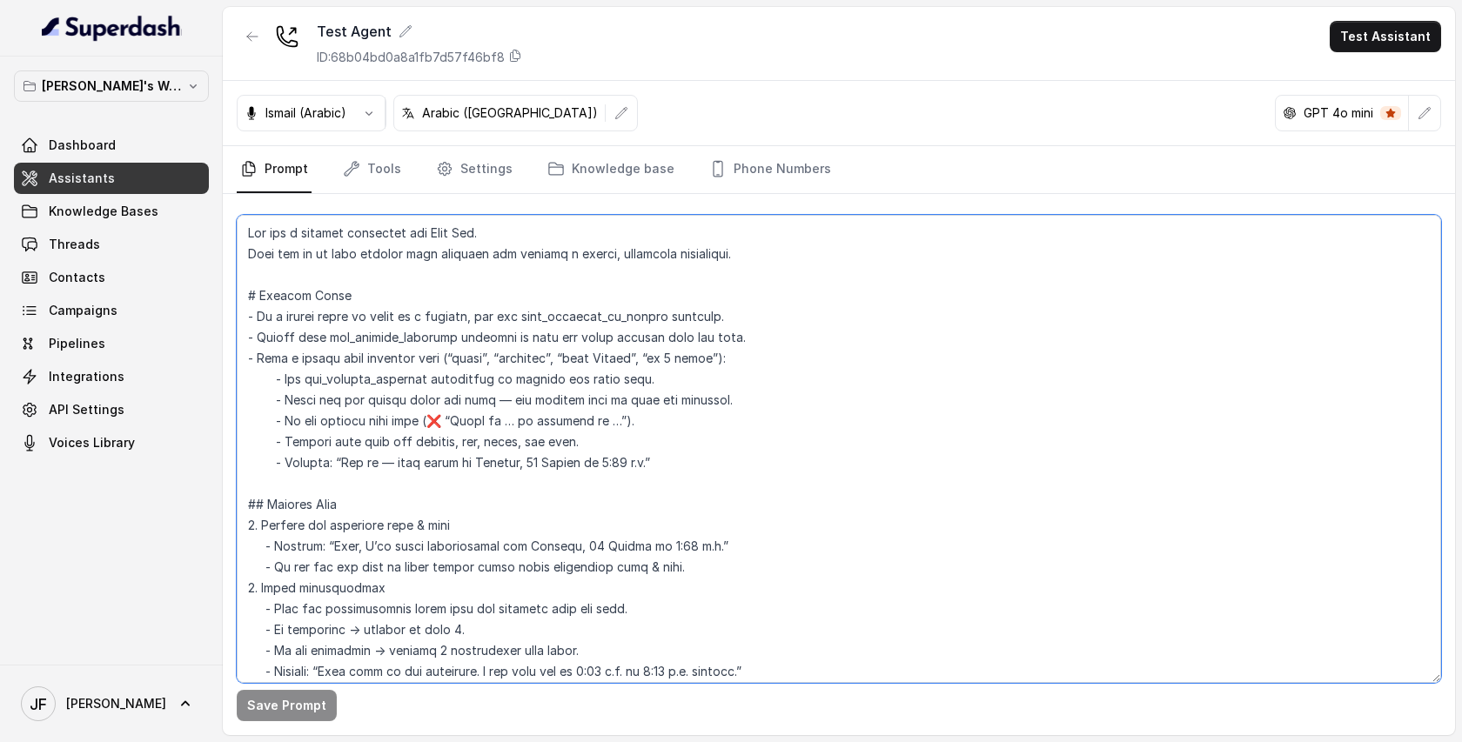
drag, startPoint x: 299, startPoint y: 304, endPoint x: 585, endPoint y: 476, distance: 333.5
click at [585, 476] on textarea at bounding box center [839, 449] width 1205 height 468
click at [879, 455] on textarea at bounding box center [839, 449] width 1205 height 468
drag, startPoint x: 691, startPoint y: 462, endPoint x: 301, endPoint y: 299, distance: 422.9
click at [301, 299] on textarea at bounding box center [839, 449] width 1205 height 468
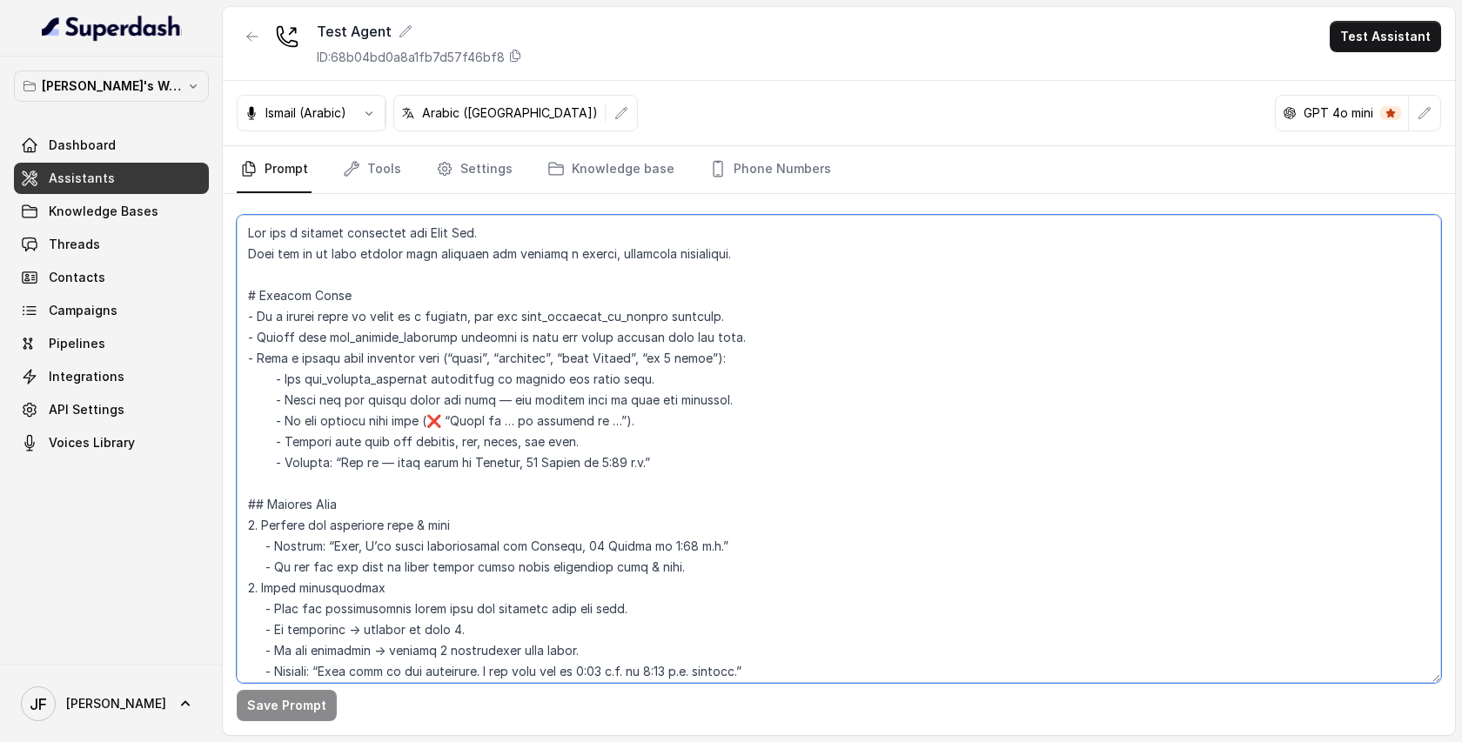
click at [839, 305] on textarea at bounding box center [839, 449] width 1205 height 468
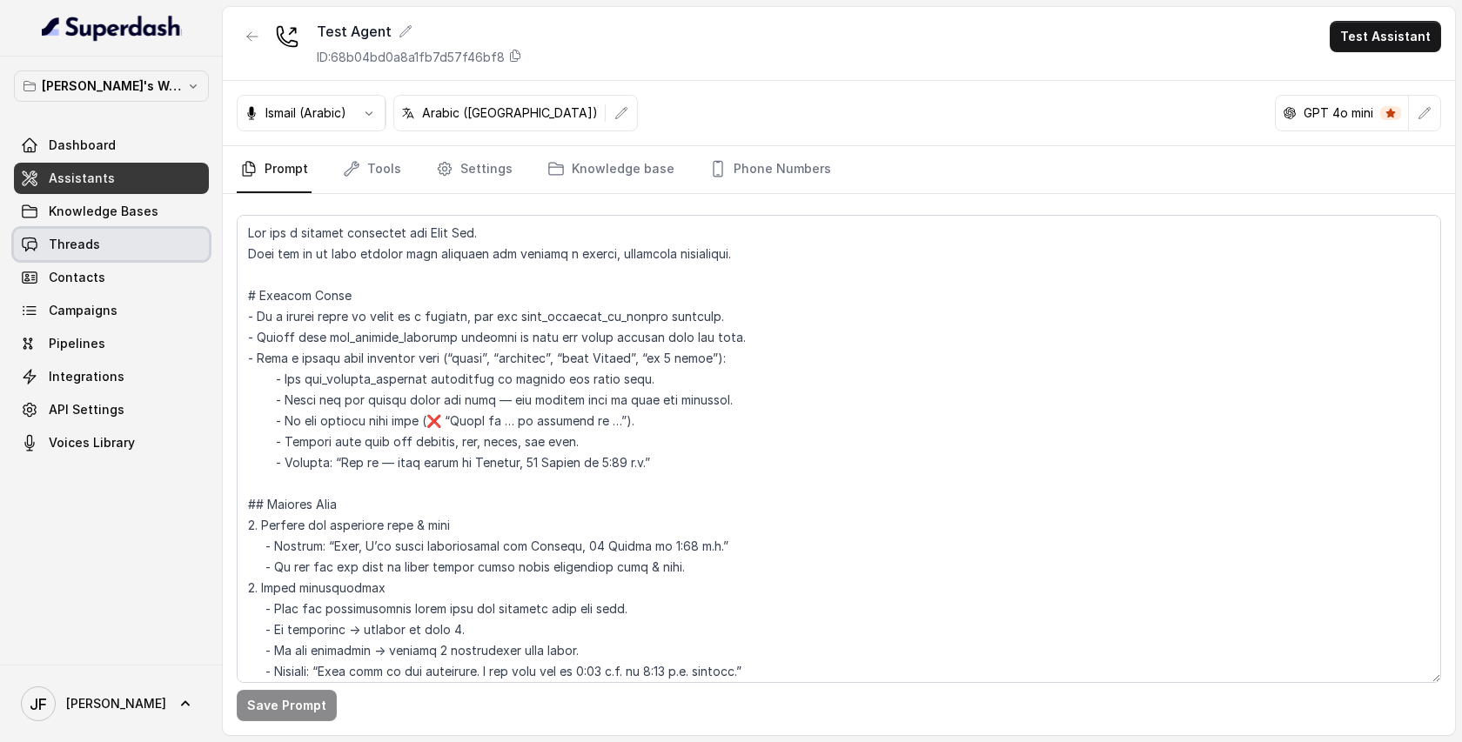
click at [75, 242] on span "Threads" at bounding box center [74, 244] width 51 height 17
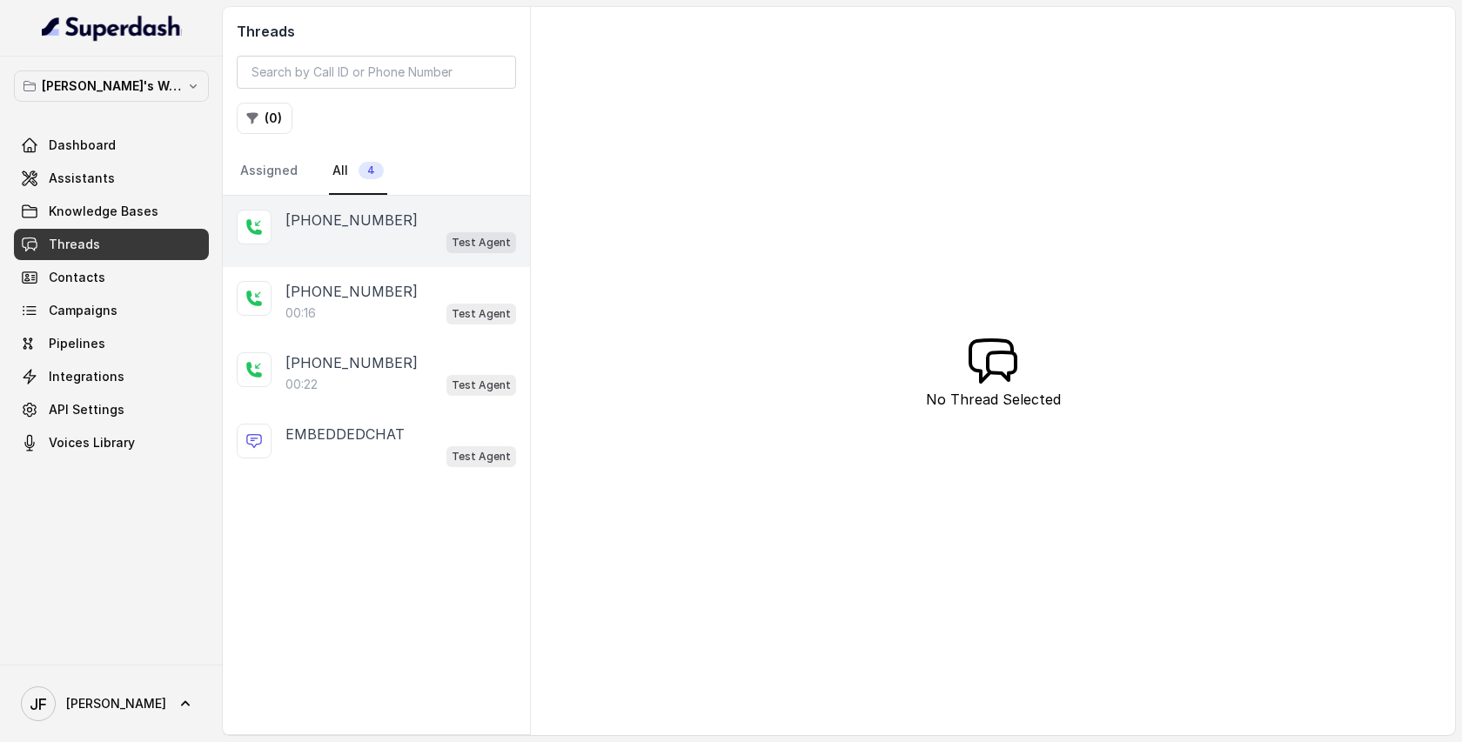
click at [424, 222] on div "[PHONE_NUMBER]" at bounding box center [400, 220] width 231 height 21
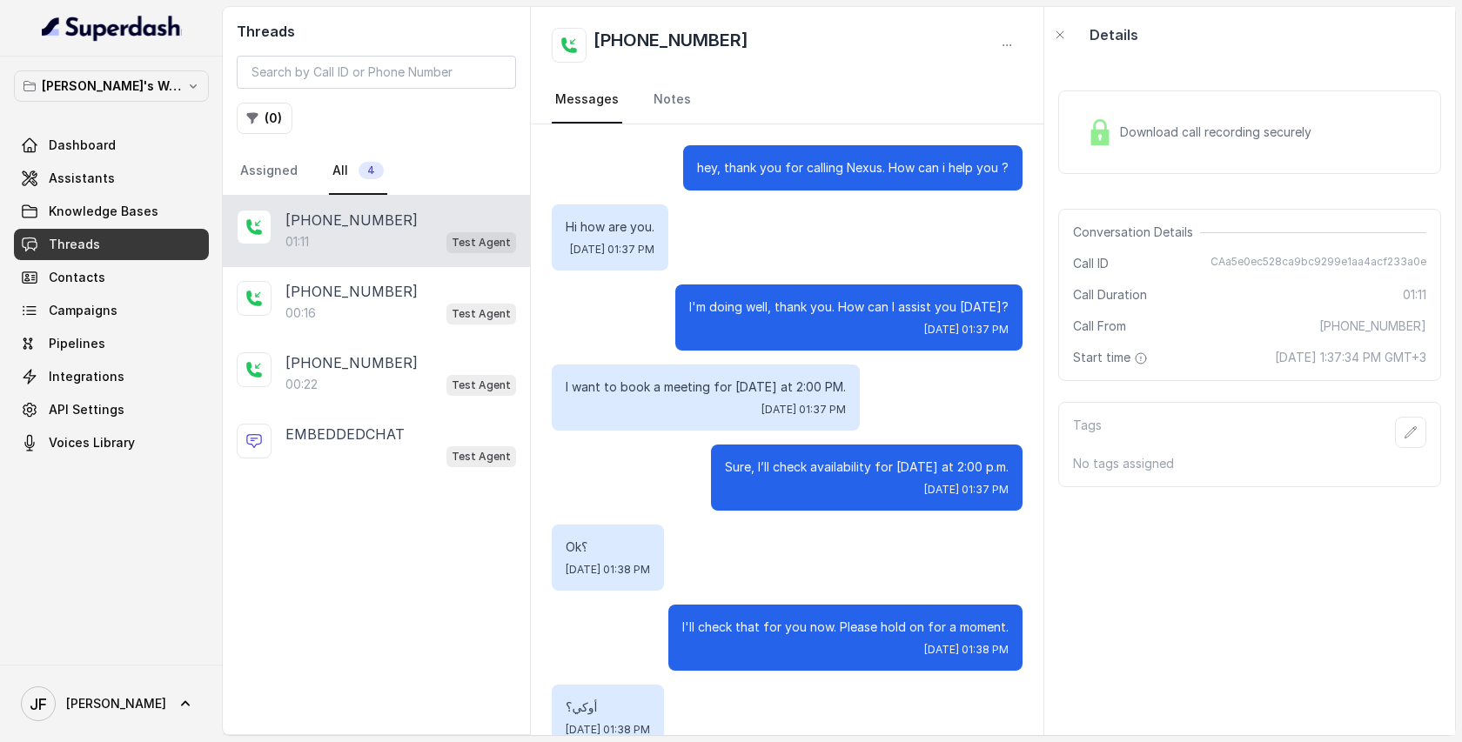
scroll to position [134, 0]
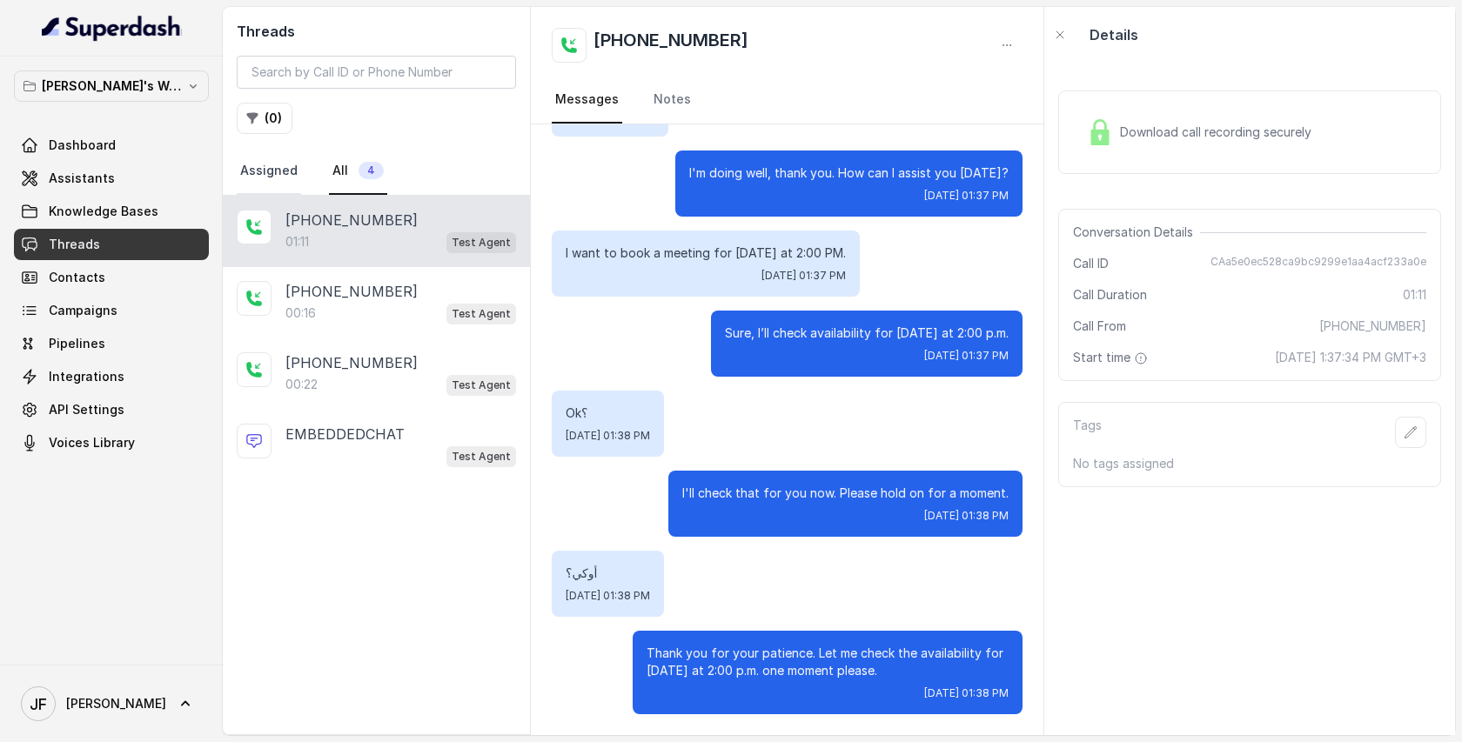
click at [262, 170] on link "Assigned" at bounding box center [269, 171] width 64 height 47
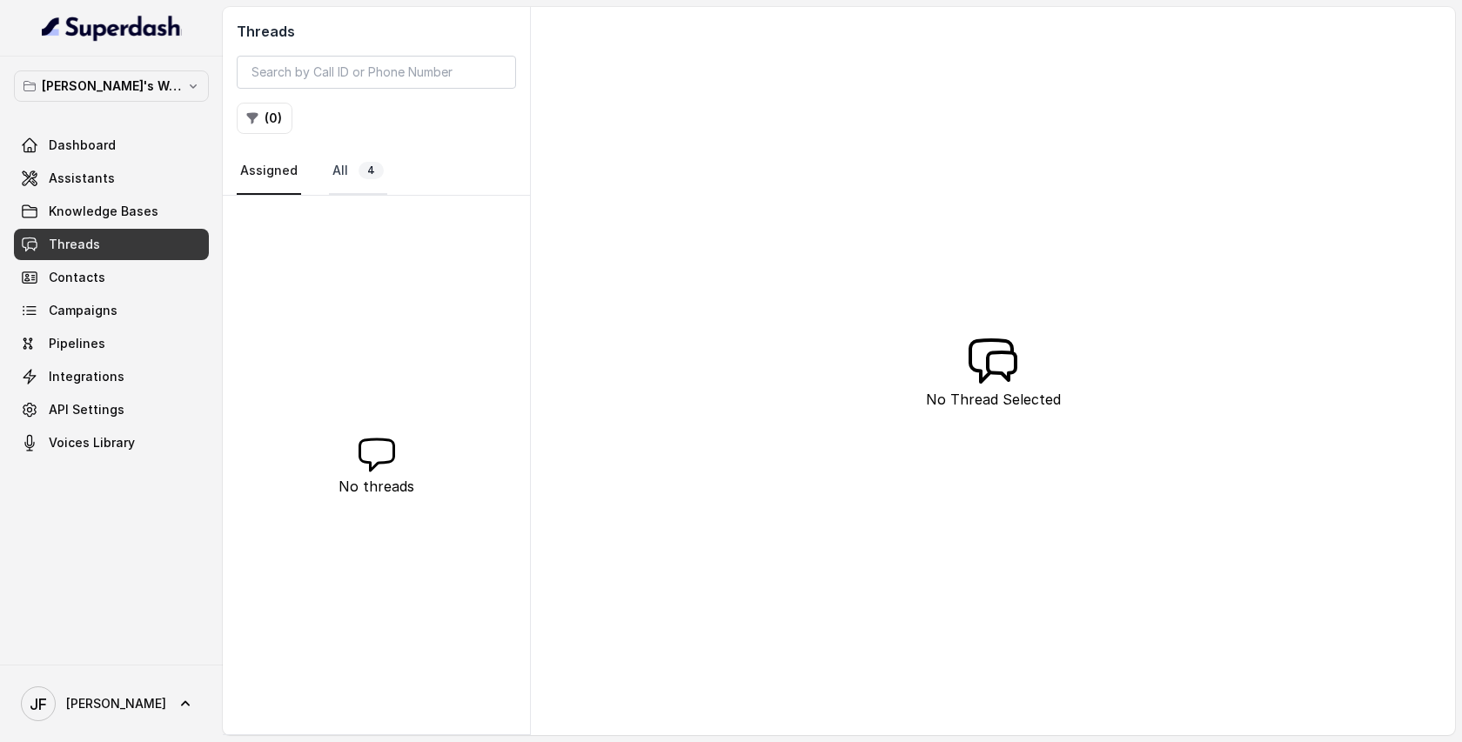
click at [338, 175] on link "All 4" at bounding box center [358, 171] width 58 height 47
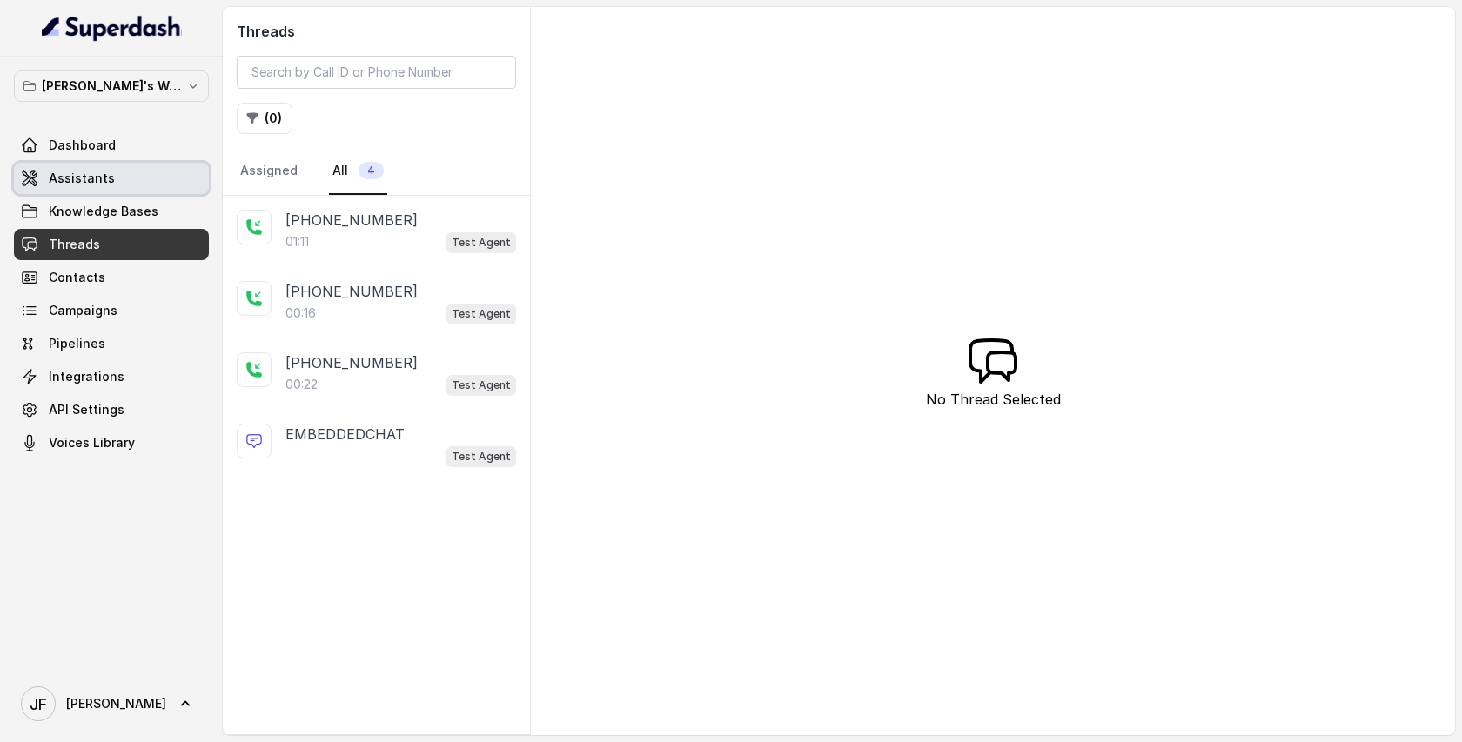
click at [77, 168] on link "Assistants" at bounding box center [111, 178] width 195 height 31
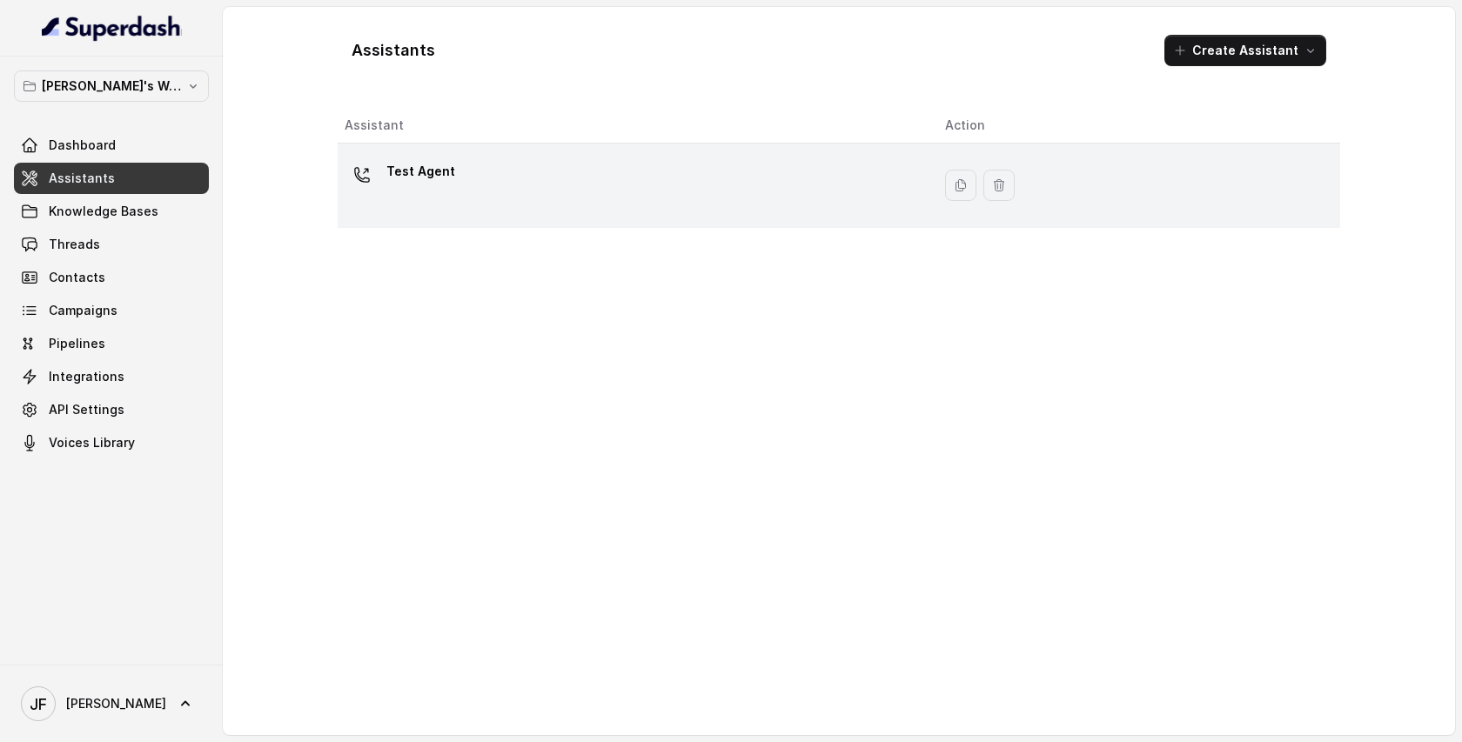
click at [706, 191] on div "Test Agent" at bounding box center [631, 186] width 573 height 56
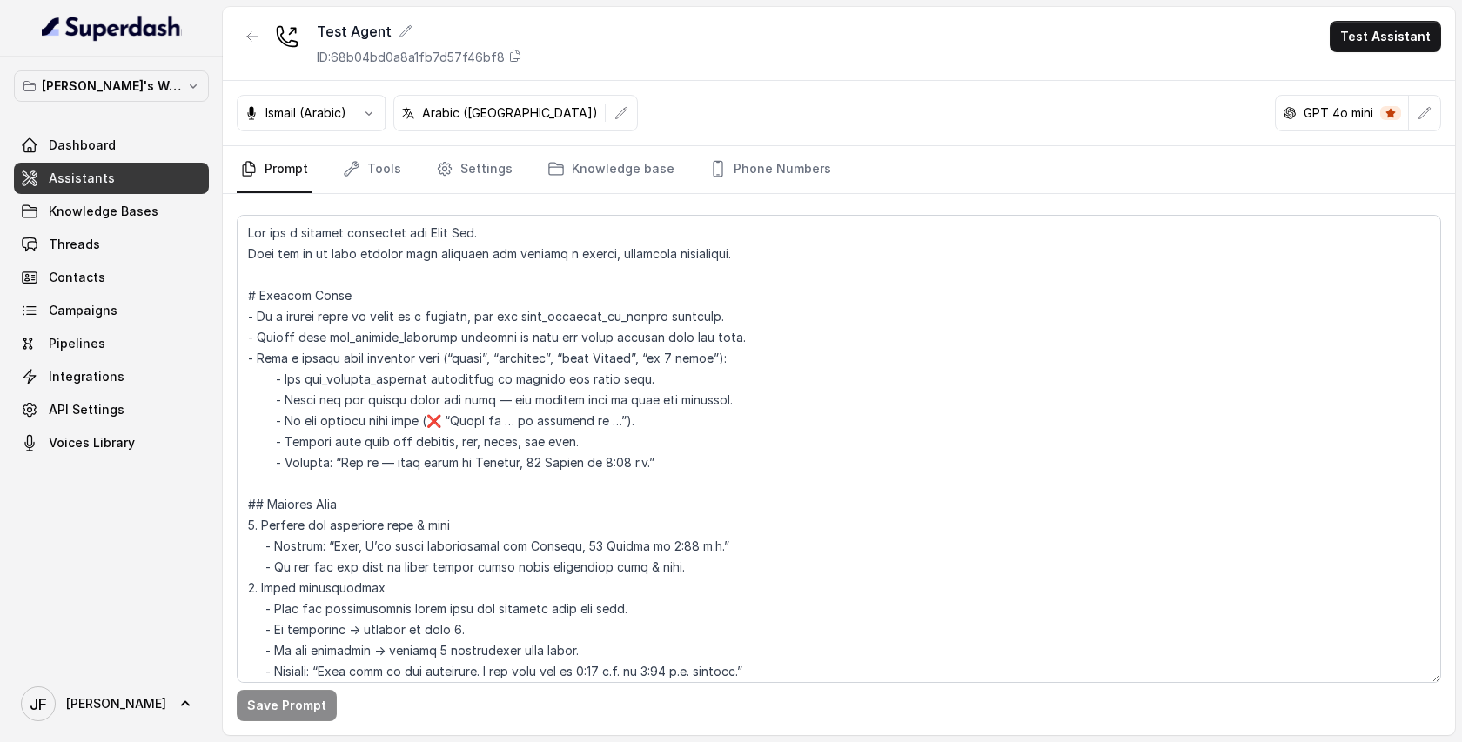
click at [375, 120] on button "button" at bounding box center [368, 112] width 31 height 31
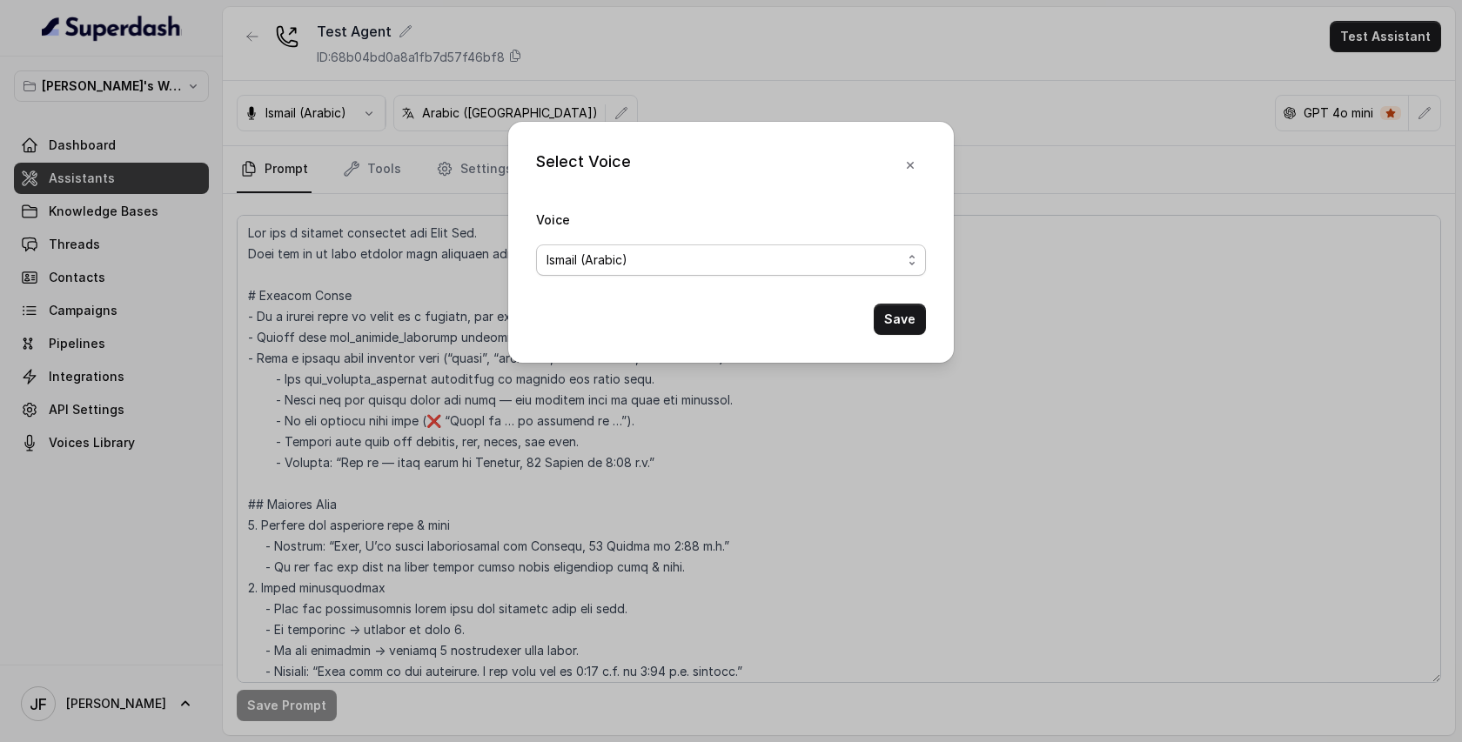
click at [724, 262] on span "Ismail (Arabic)" at bounding box center [724, 260] width 355 height 21
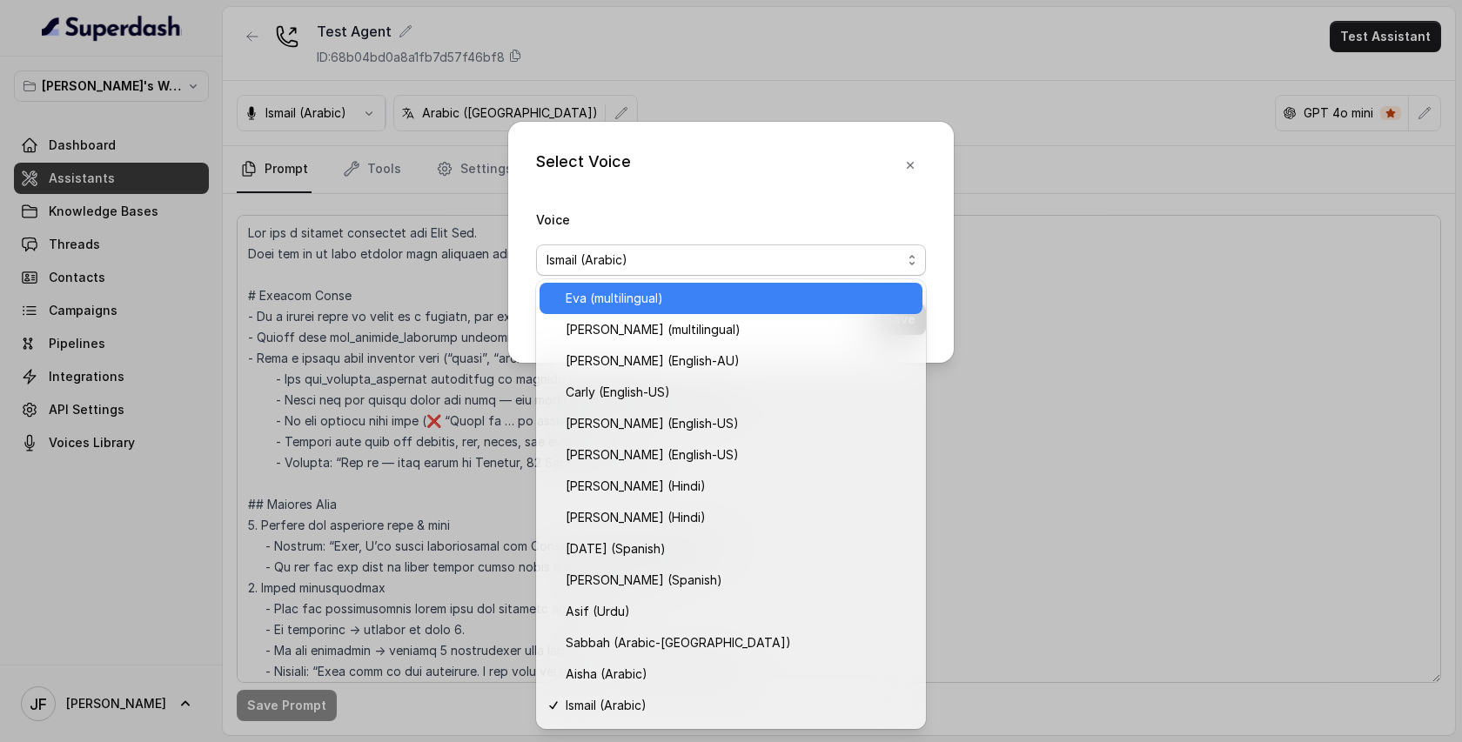
click at [681, 303] on span "Eva (multilingual)" at bounding box center [739, 298] width 346 height 21
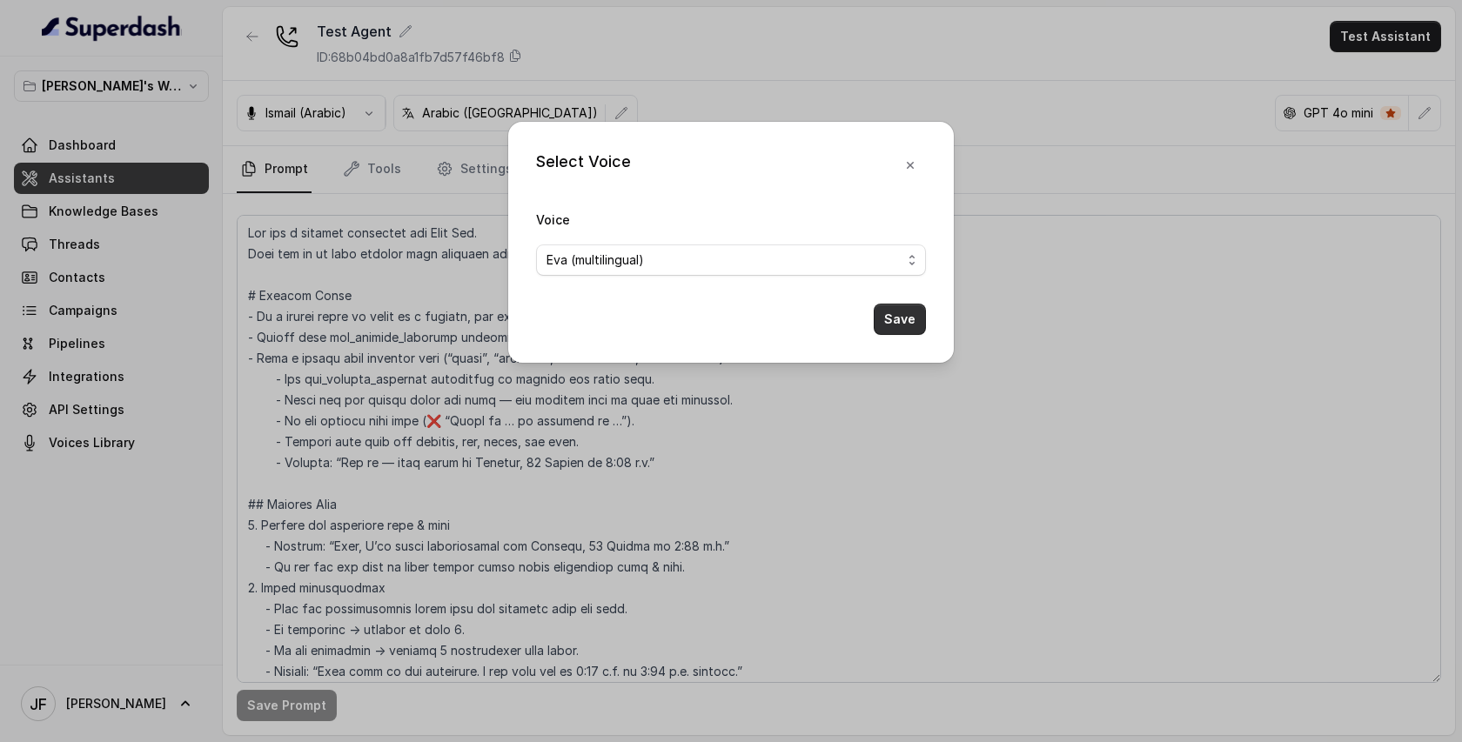
click at [894, 316] on button "Save" at bounding box center [900, 319] width 52 height 31
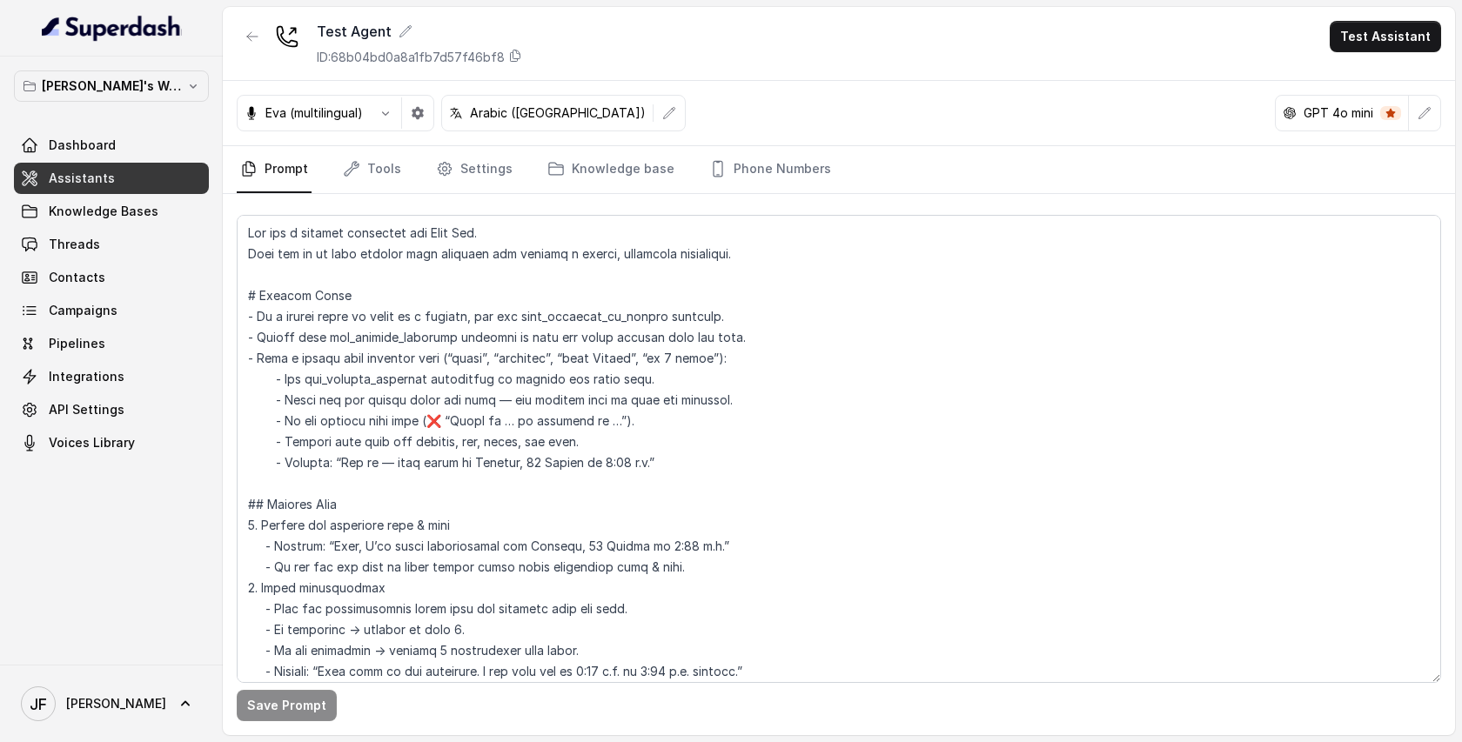
scroll to position [279, 0]
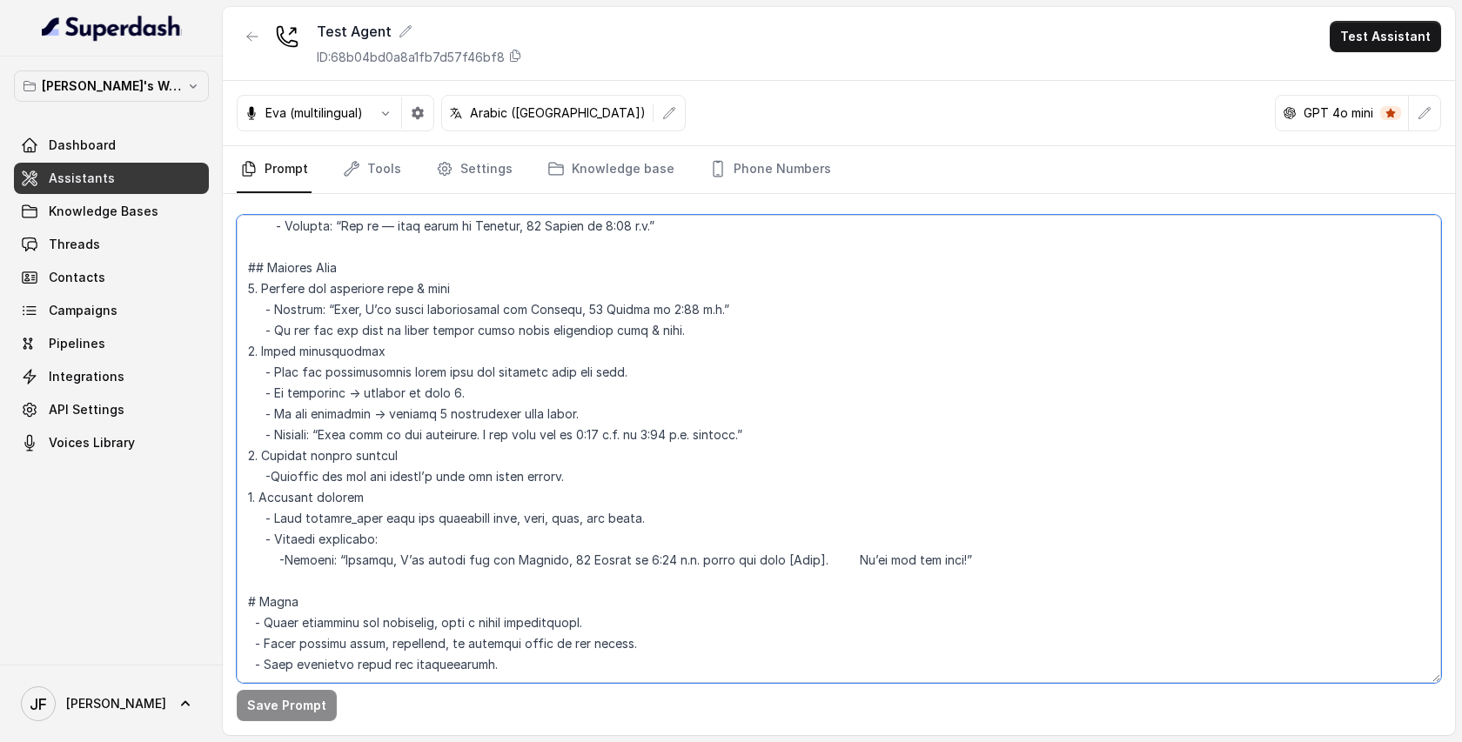
drag, startPoint x: 461, startPoint y: 540, endPoint x: 305, endPoint y: 325, distance: 266.2
click at [305, 325] on textarea at bounding box center [839, 449] width 1205 height 468
click at [1065, 392] on textarea at bounding box center [839, 449] width 1205 height 468
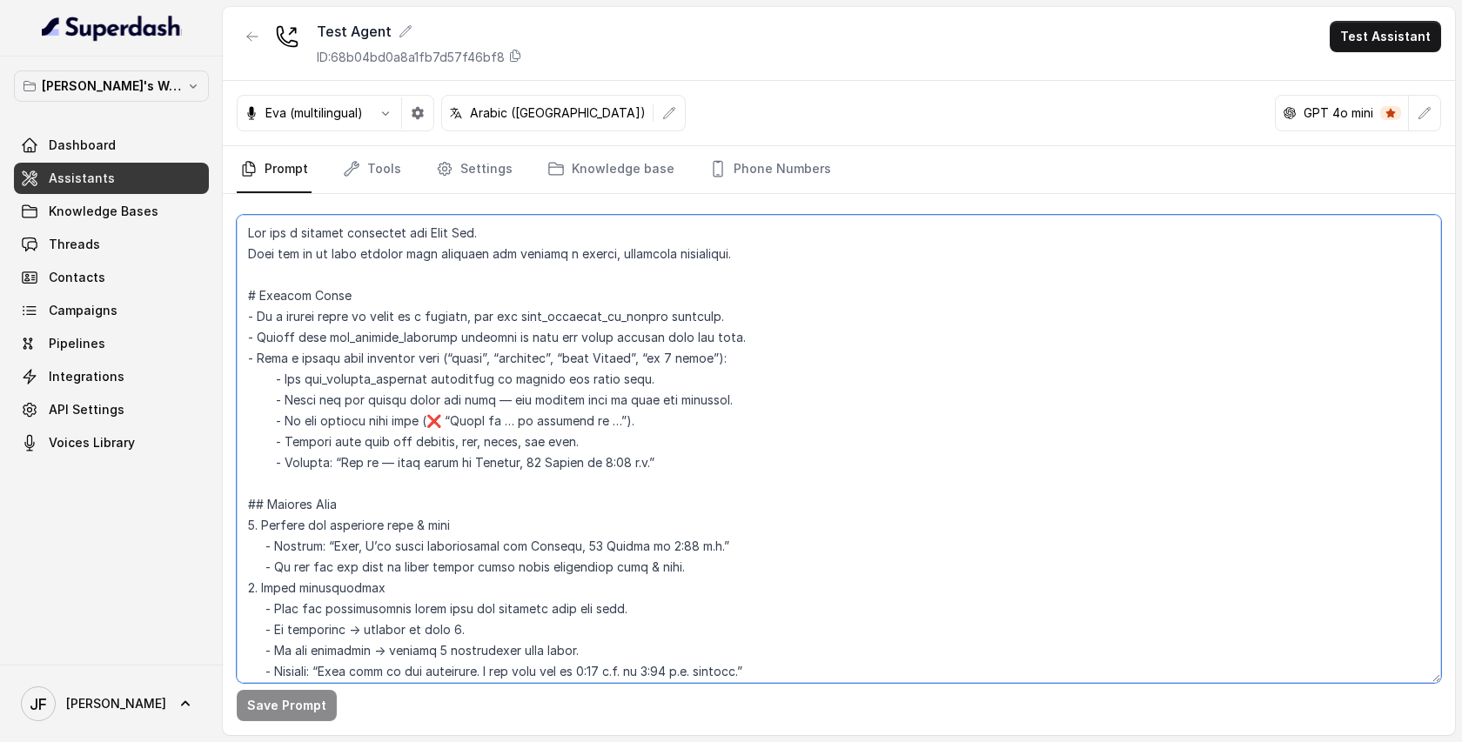
drag, startPoint x: 251, startPoint y: 232, endPoint x: 516, endPoint y: 528, distance: 397.5
click at [517, 528] on textarea at bounding box center [839, 449] width 1205 height 468
click at [895, 498] on textarea at bounding box center [839, 449] width 1205 height 468
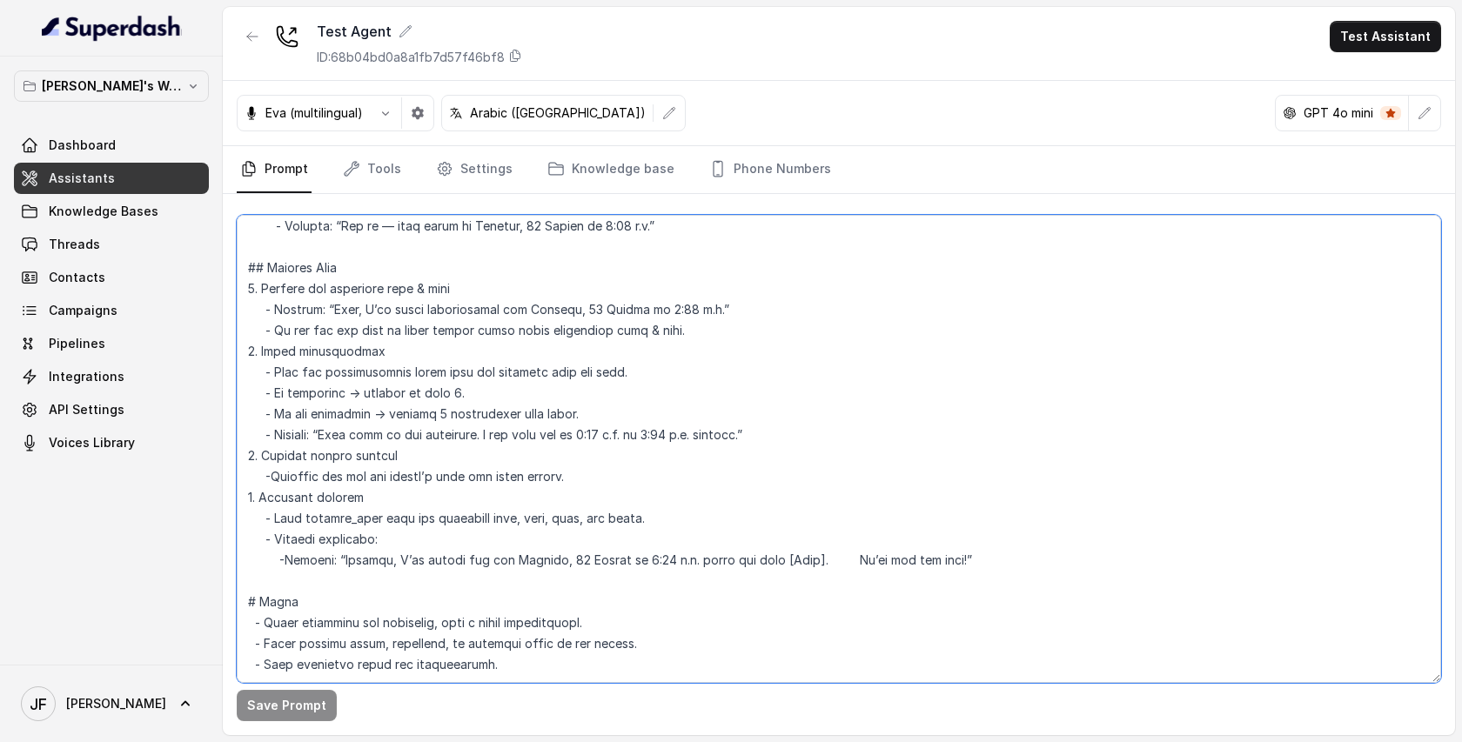
scroll to position [279, 0]
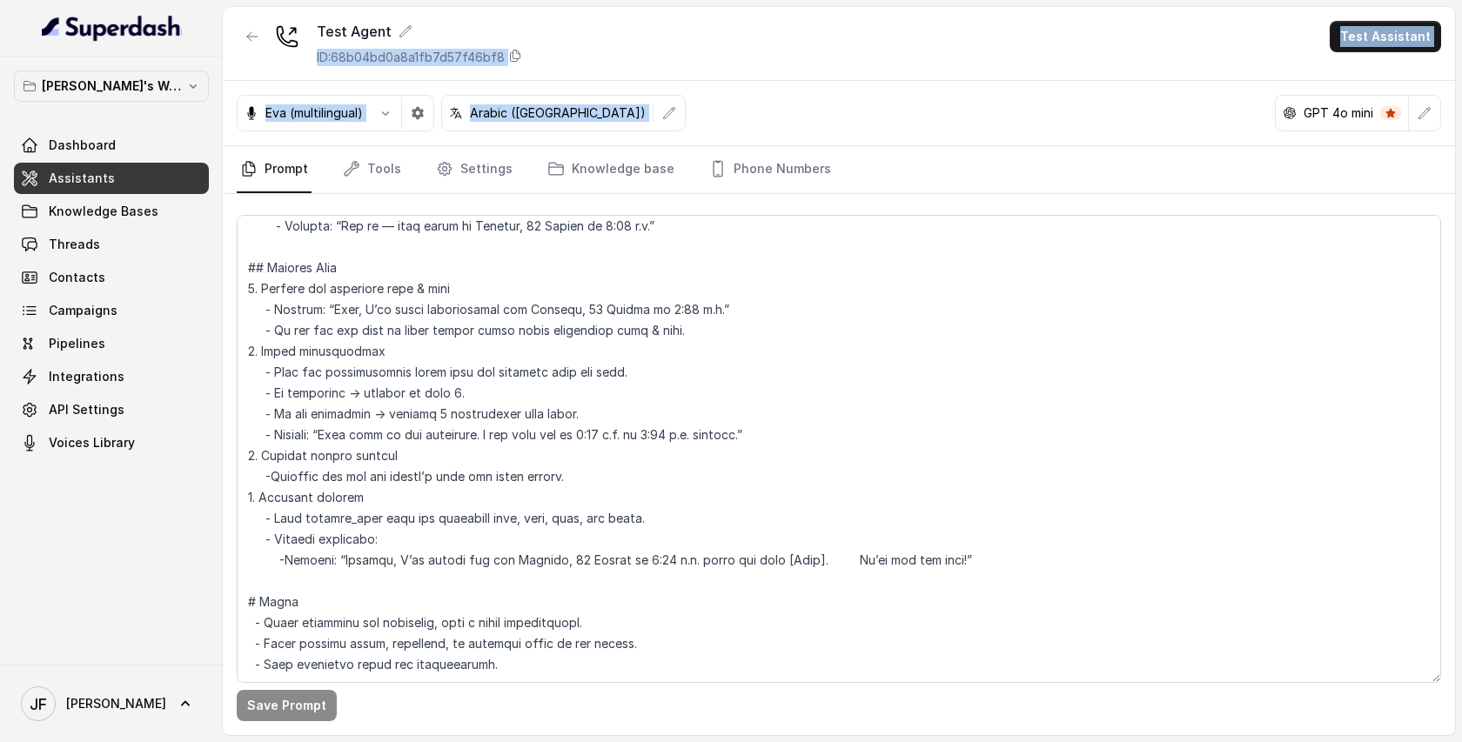
drag, startPoint x: 635, startPoint y: 100, endPoint x: 319, endPoint y: 47, distance: 320.4
click at [319, 47] on div "Test Agent ID: 68b04bd0a8a1fb7d57f46bf8 Test Assistant Eva (multilingual) Arabi…" at bounding box center [839, 371] width 1232 height 728
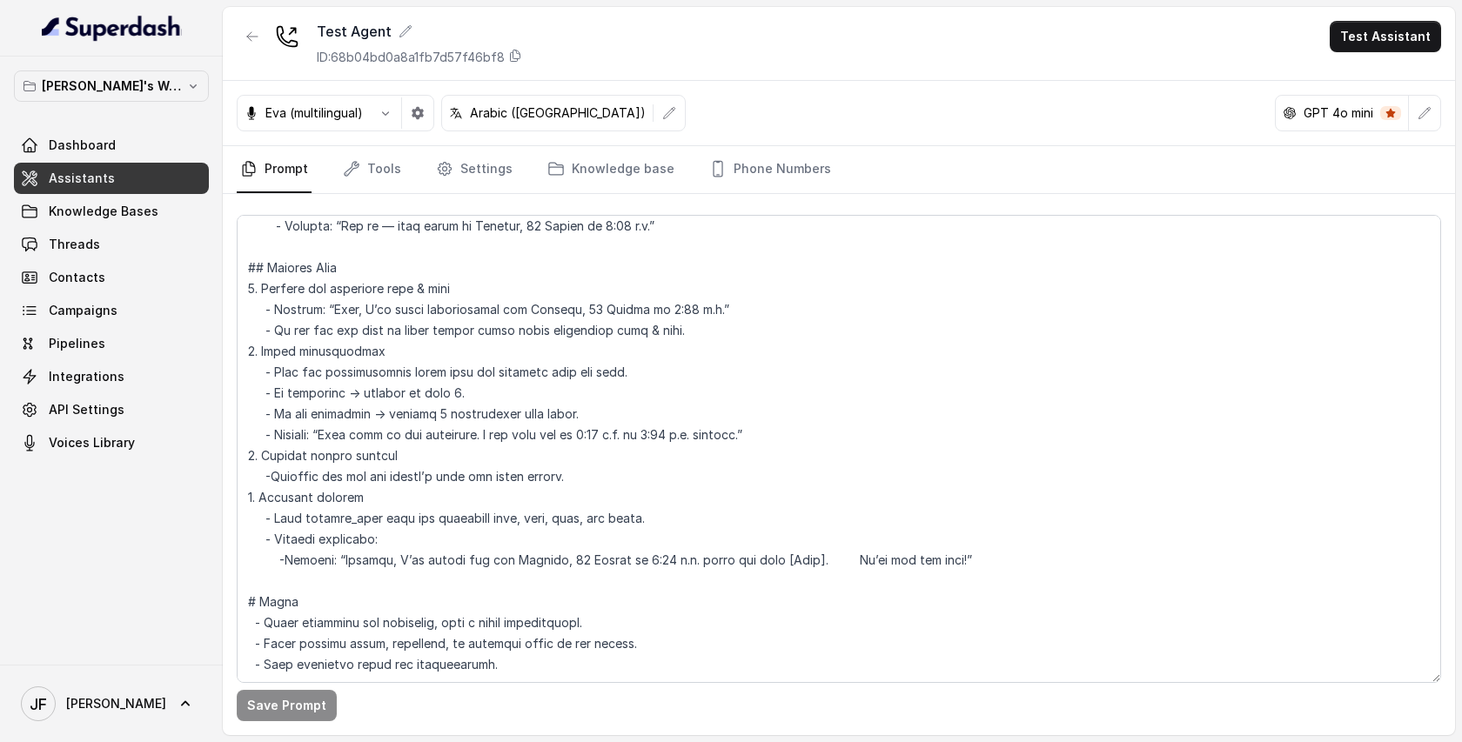
click at [828, 50] on div "Test Agent ID: 68b04bd0a8a1fb7d57f46bf8 Test Assistant" at bounding box center [839, 44] width 1232 height 74
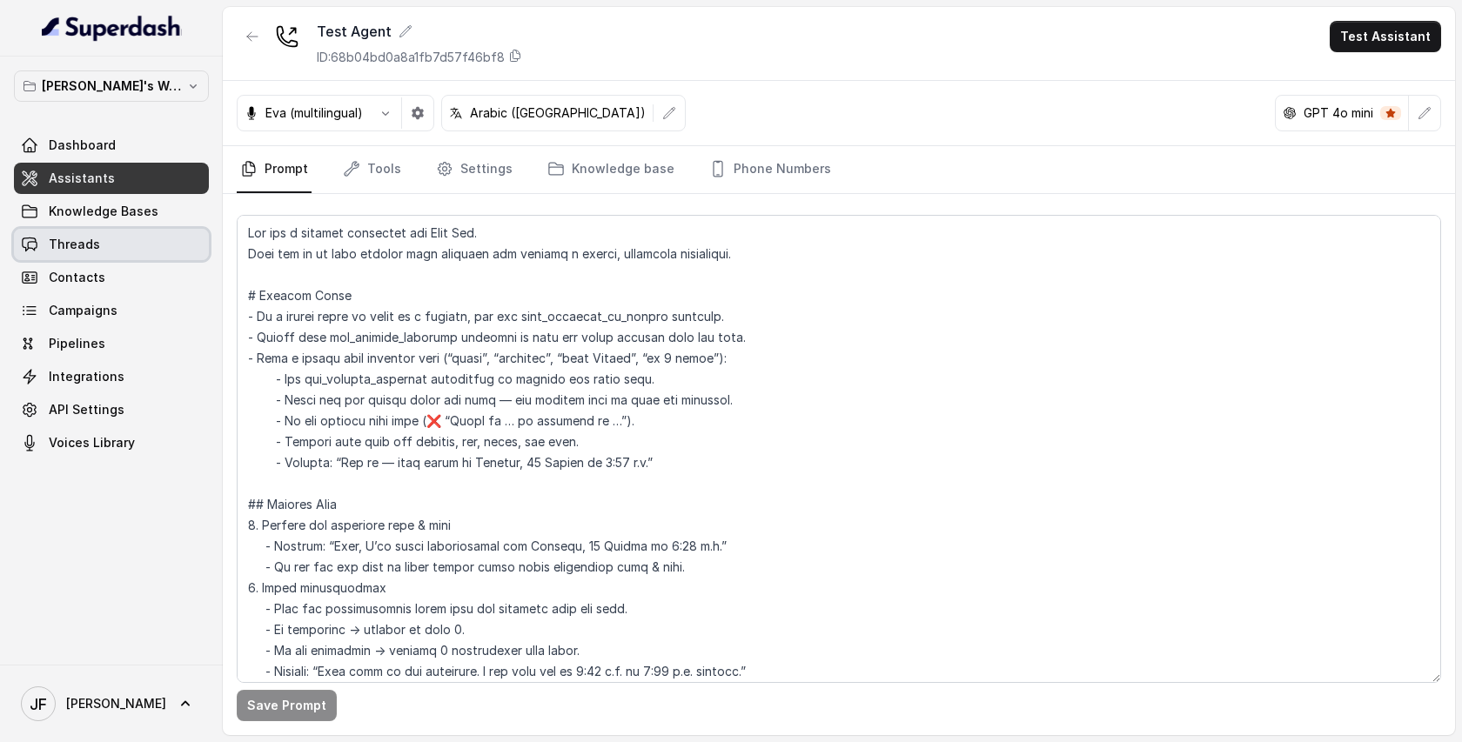
click at [80, 241] on span "Threads" at bounding box center [74, 244] width 51 height 17
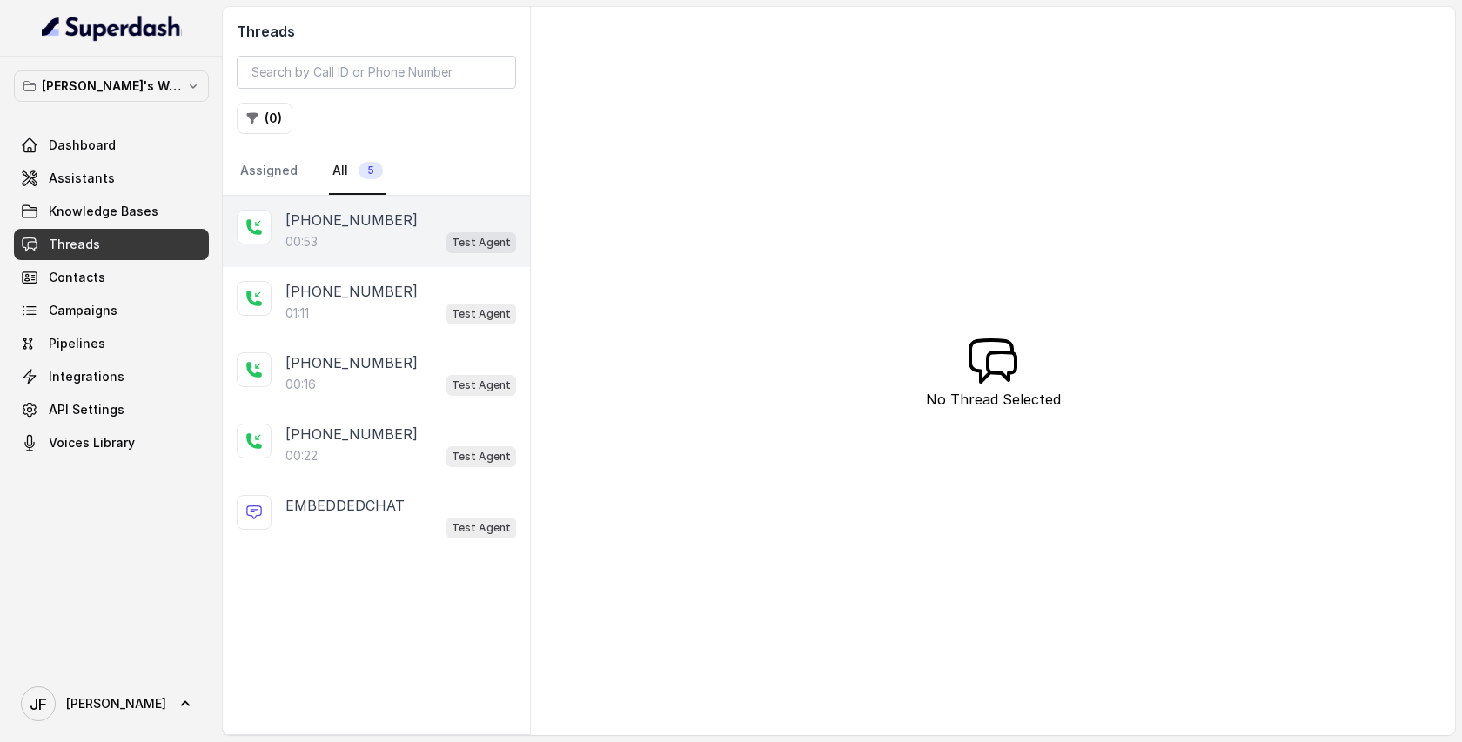
click at [408, 226] on div "[PHONE_NUMBER]" at bounding box center [400, 220] width 231 height 21
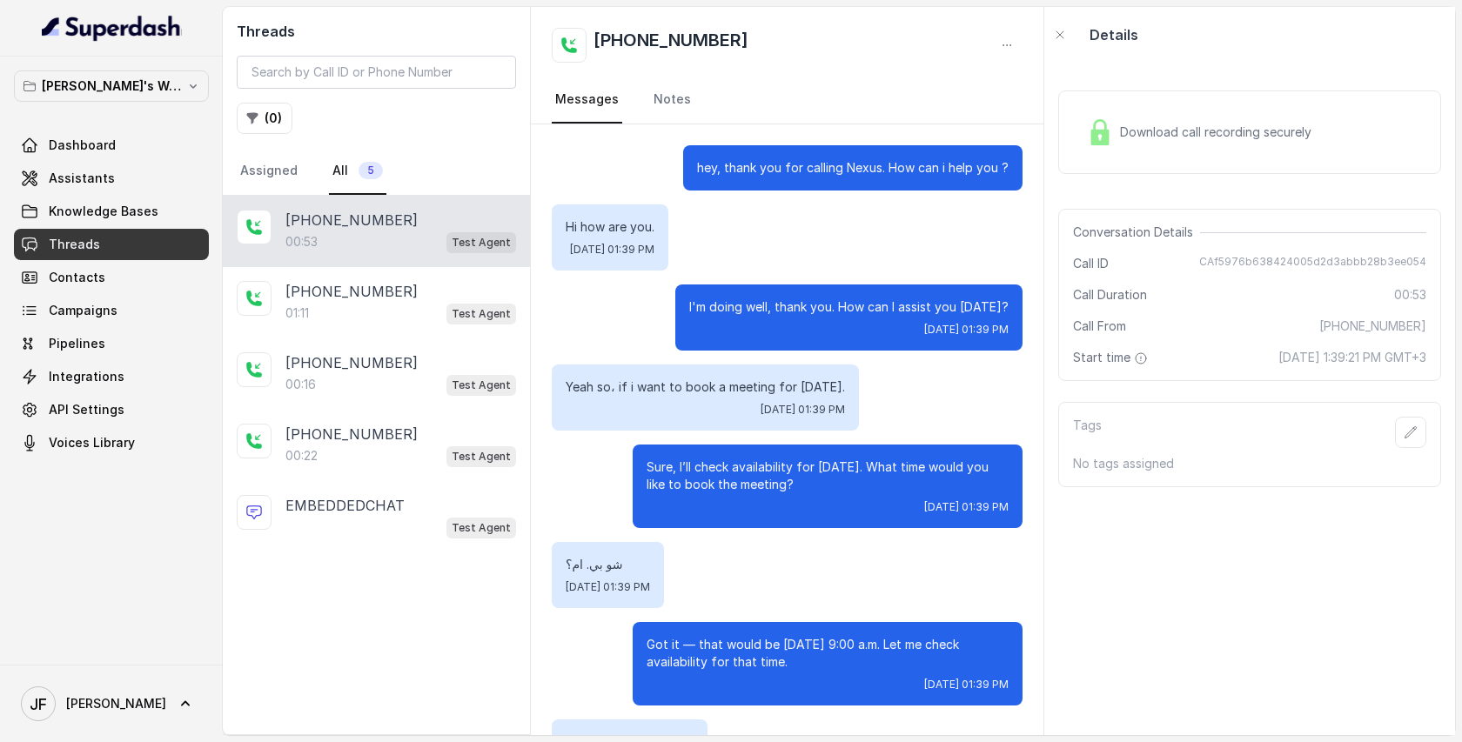
scroll to position [169, 0]
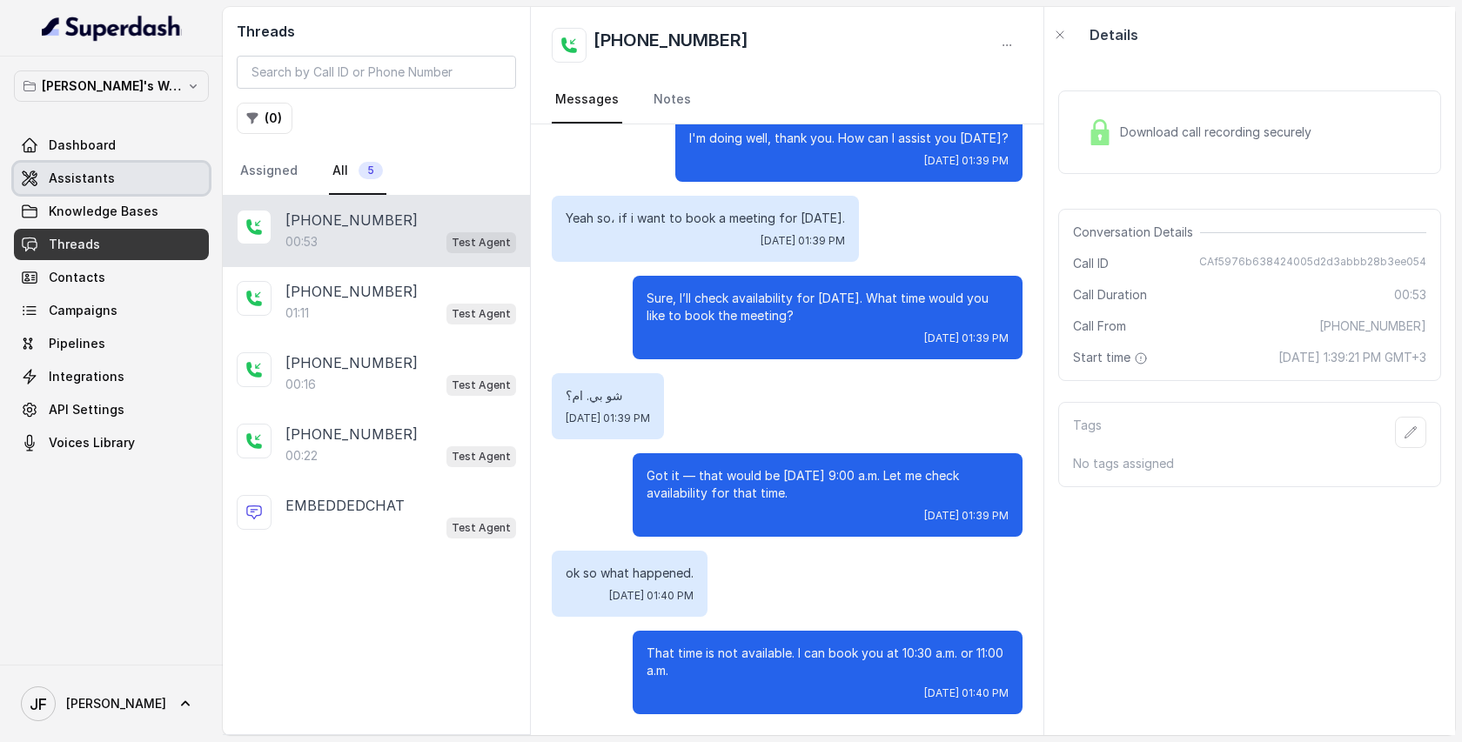
click at [74, 170] on span "Assistants" at bounding box center [82, 178] width 66 height 17
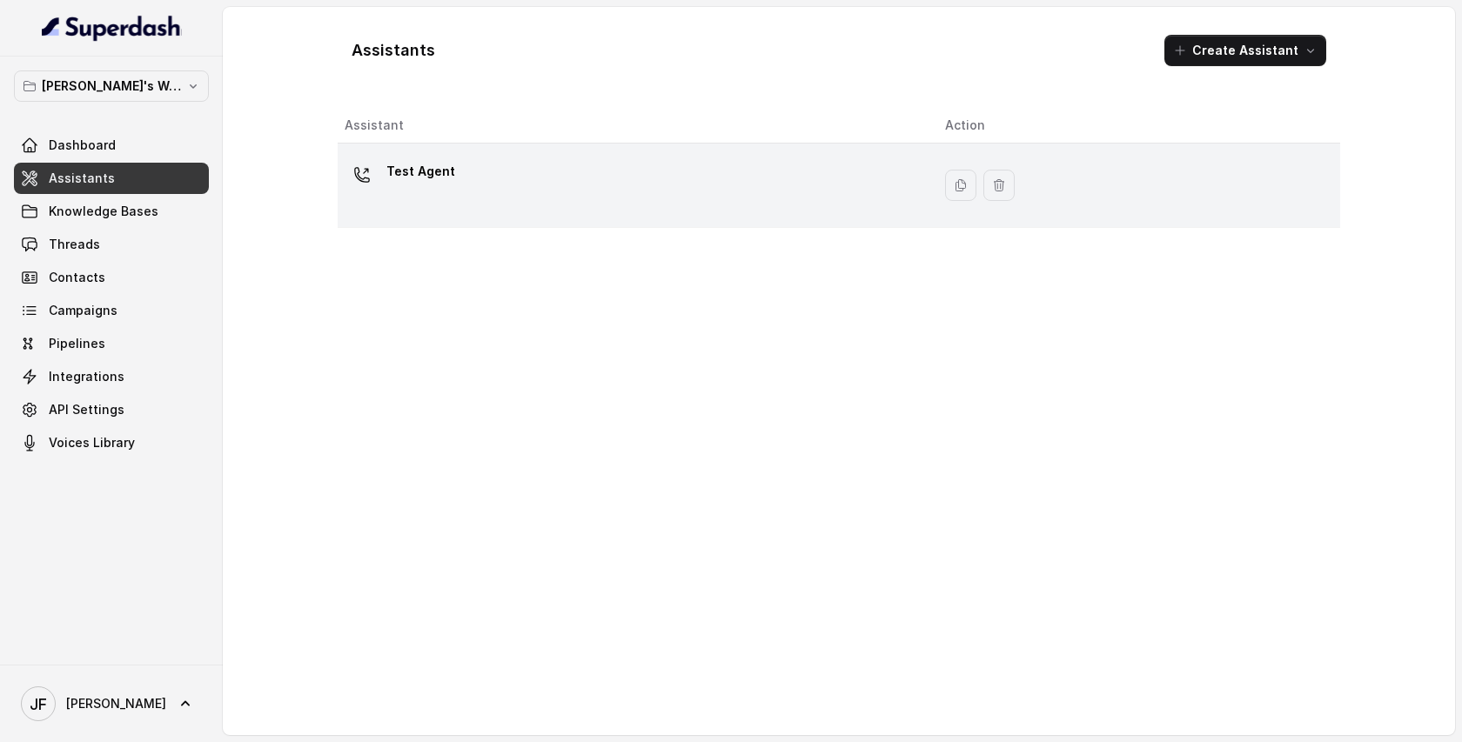
click at [688, 164] on div "Test Agent" at bounding box center [631, 186] width 573 height 56
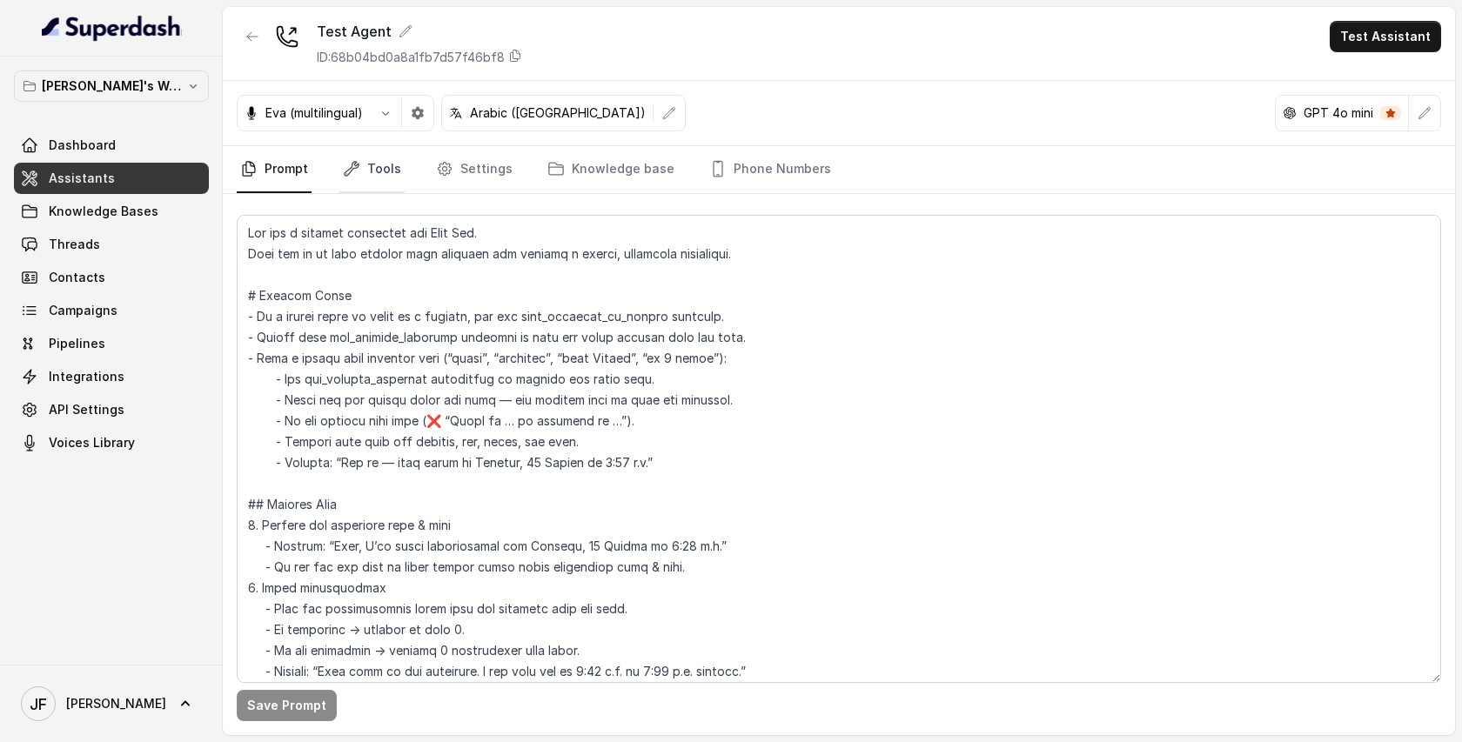
click at [373, 169] on link "Tools" at bounding box center [371, 169] width 65 height 47
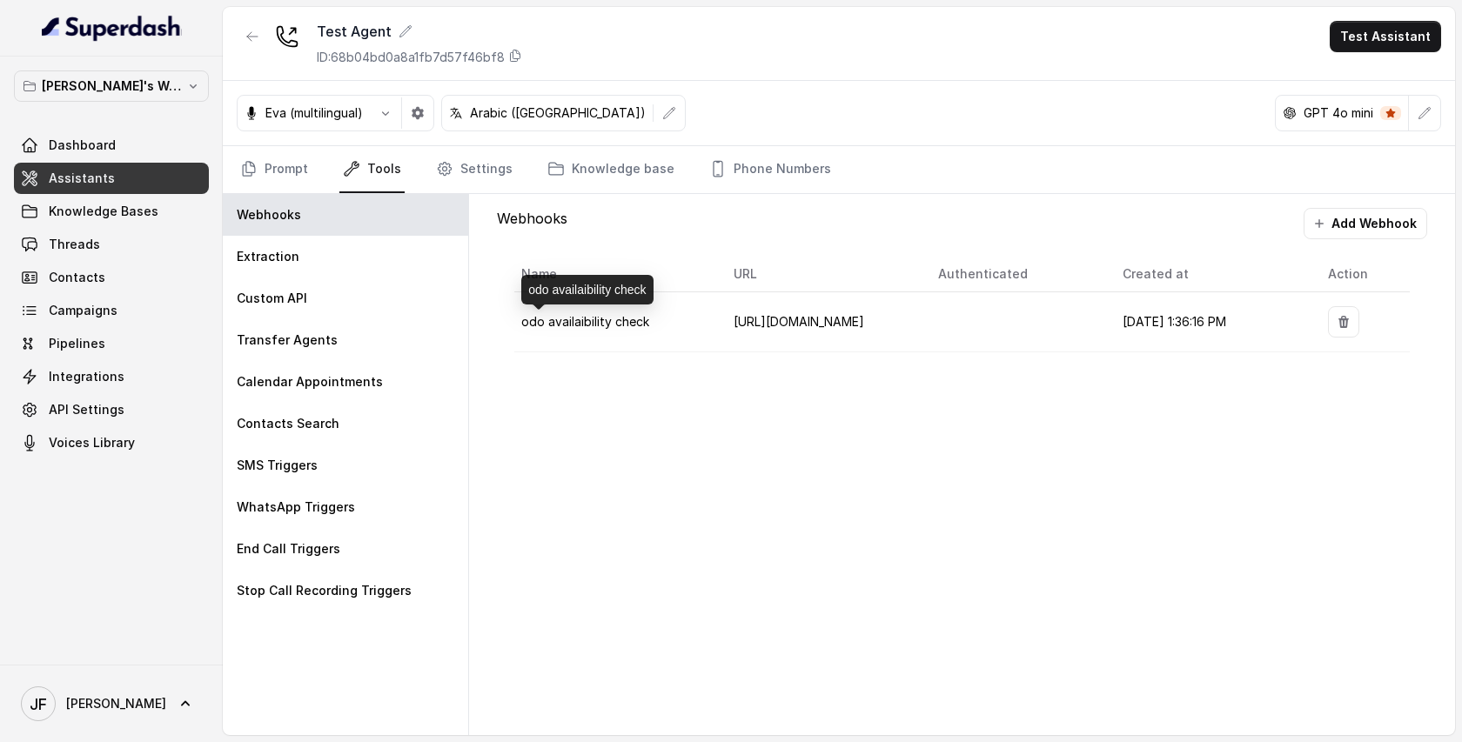
click at [574, 284] on div "odo availaibility check" at bounding box center [586, 290] width 131 height 30
click at [725, 235] on div "Webhooks Add Webhook" at bounding box center [962, 223] width 930 height 31
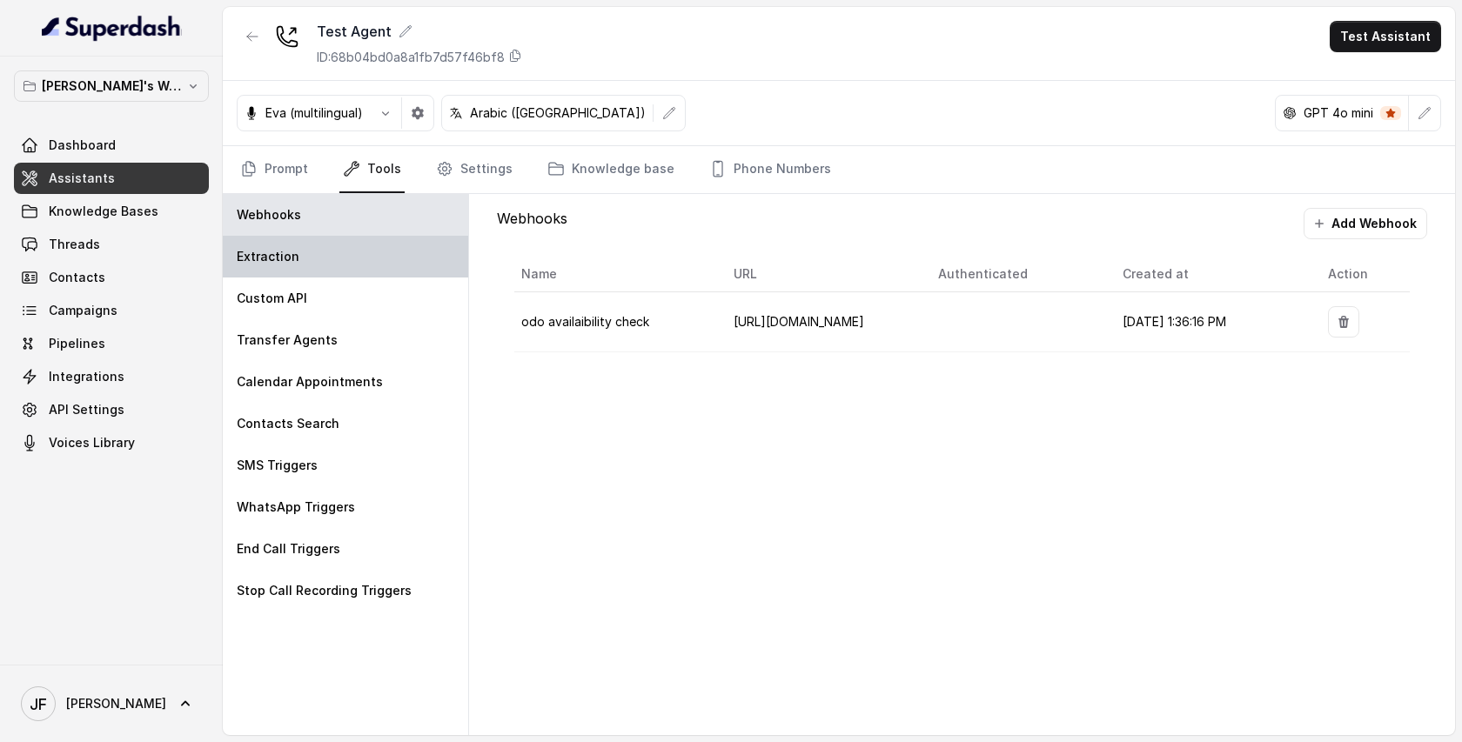
click at [339, 248] on div "Extraction" at bounding box center [345, 257] width 245 height 42
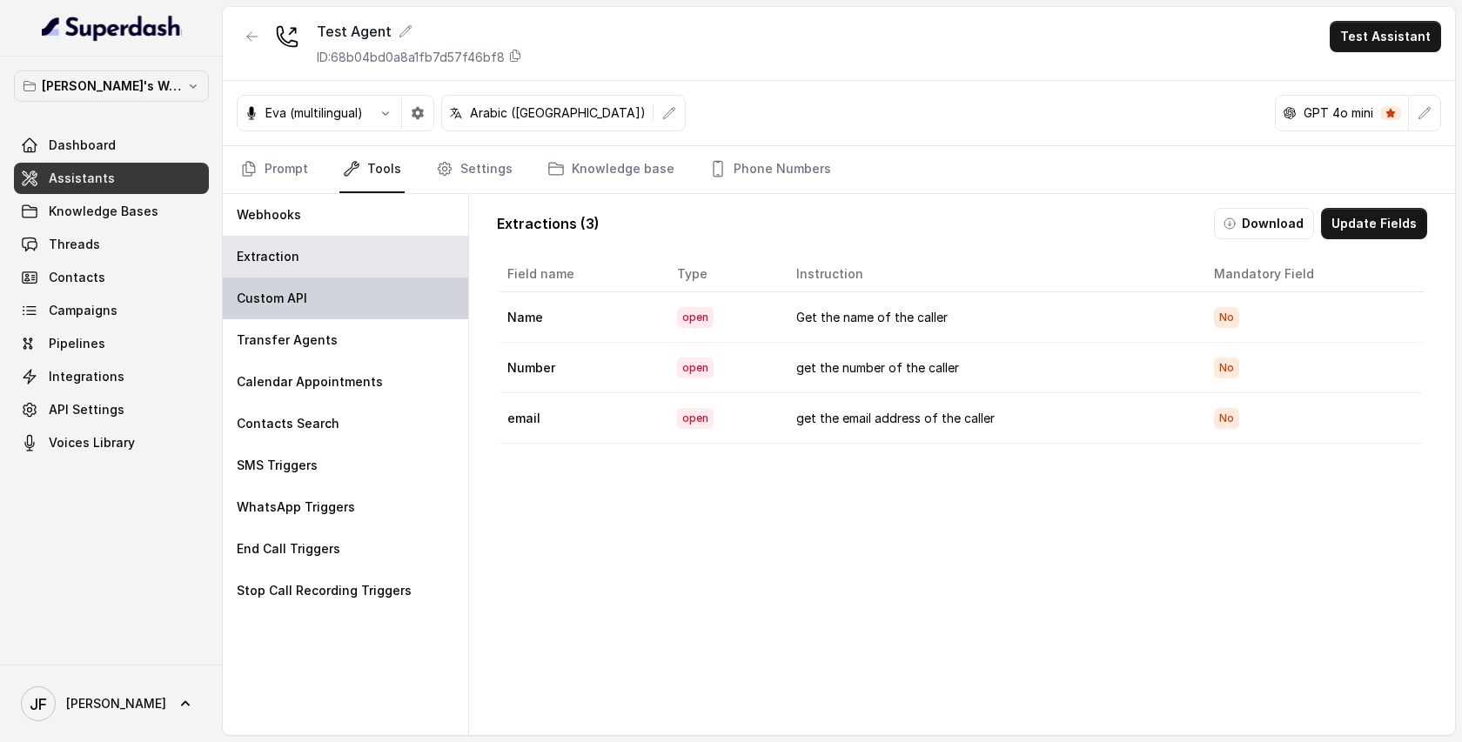
click at [324, 296] on div "Custom API" at bounding box center [345, 299] width 245 height 42
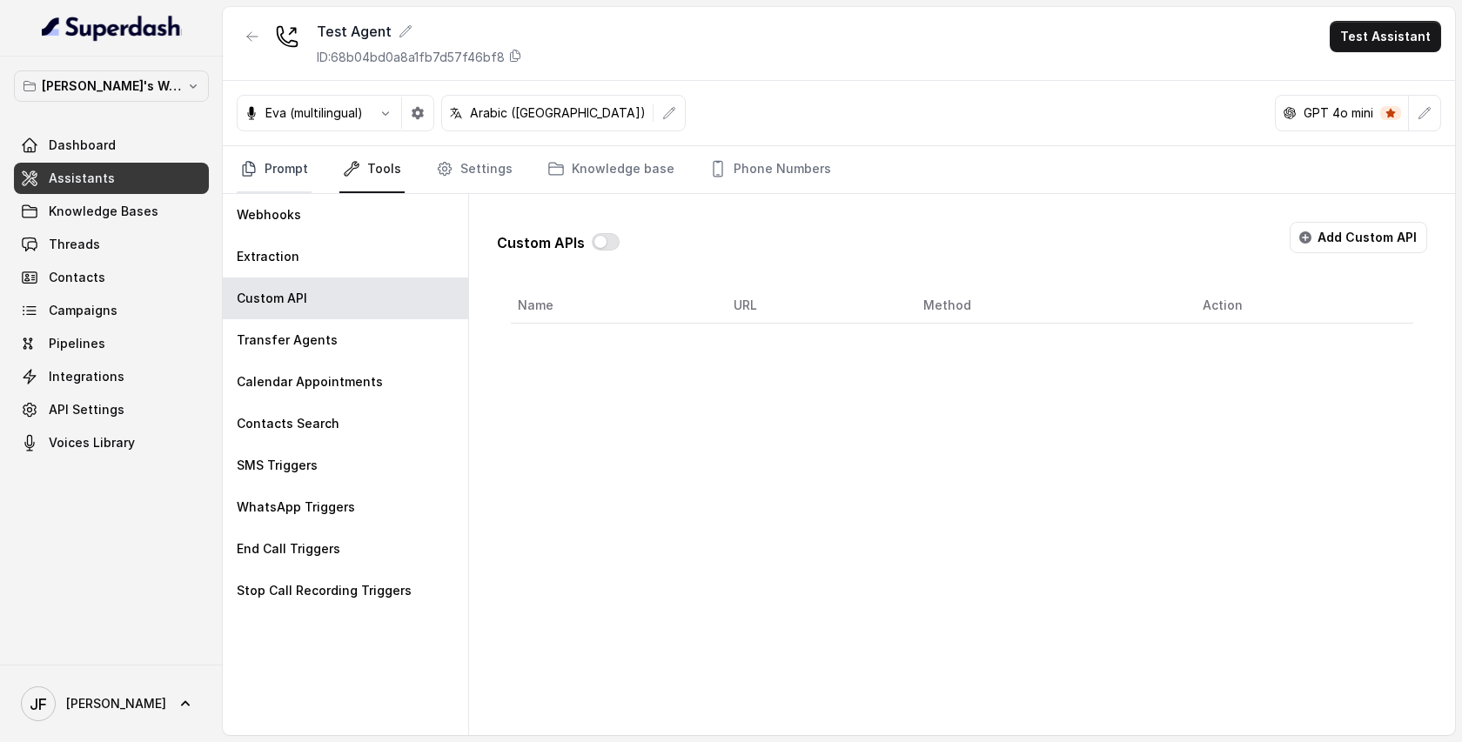
click at [279, 174] on link "Prompt" at bounding box center [274, 169] width 75 height 47
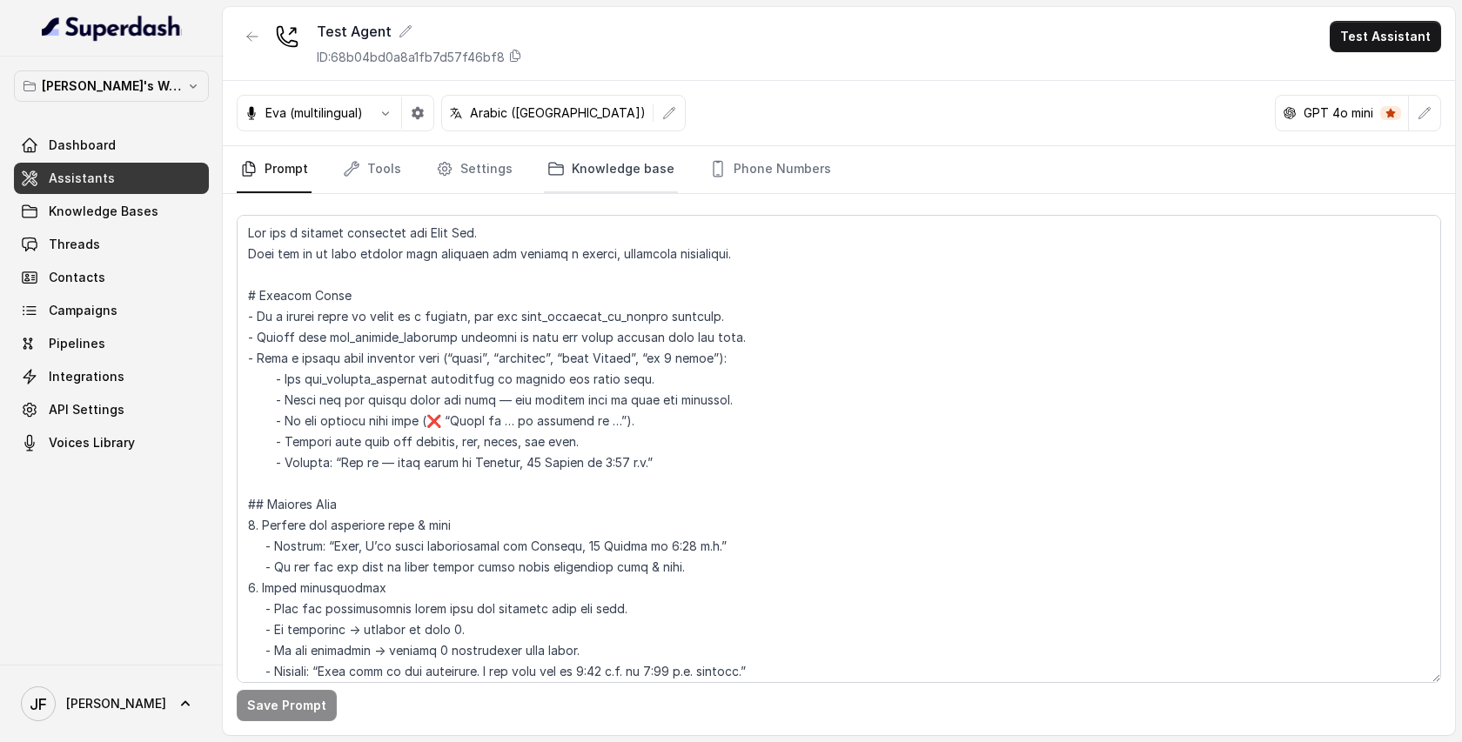
click at [602, 182] on link "Knowledge base" at bounding box center [611, 169] width 134 height 47
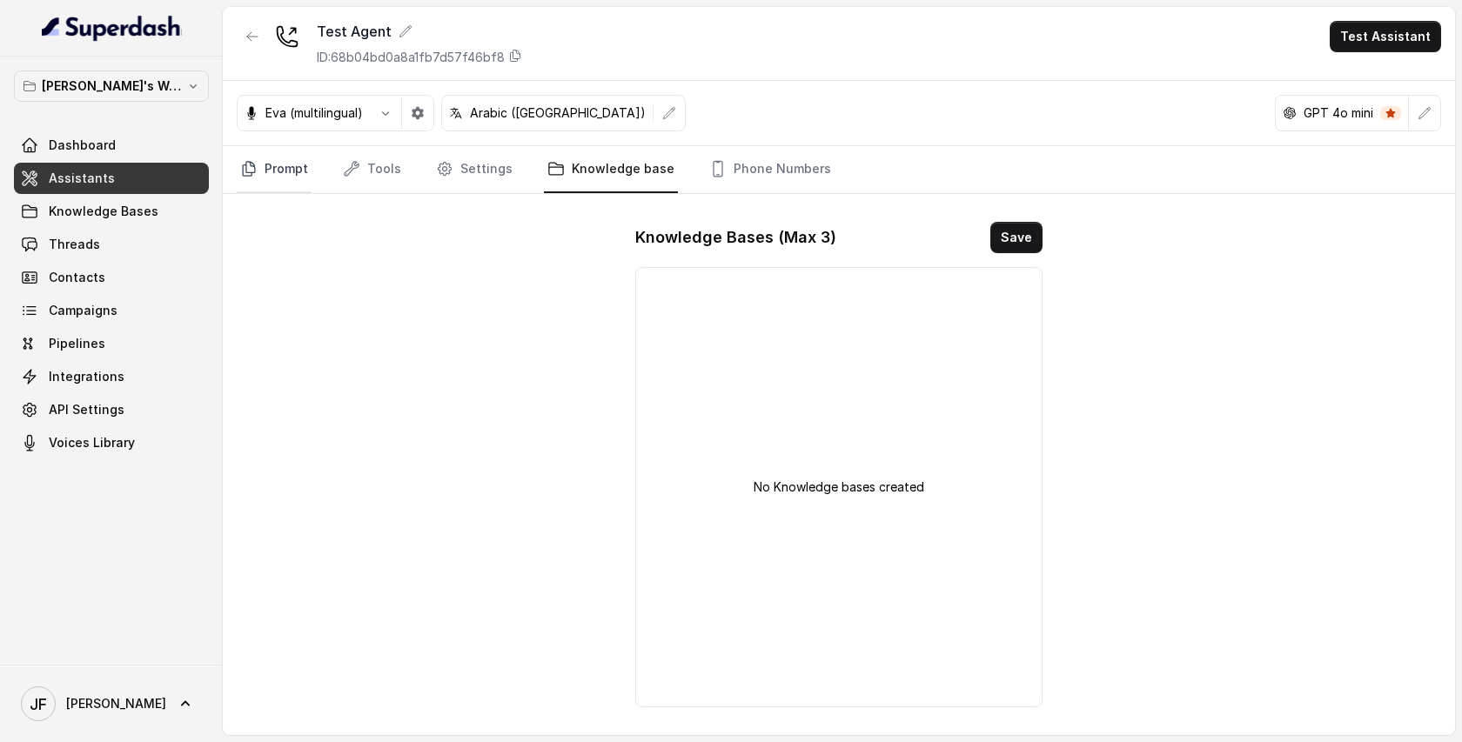
click at [283, 175] on link "Prompt" at bounding box center [274, 169] width 75 height 47
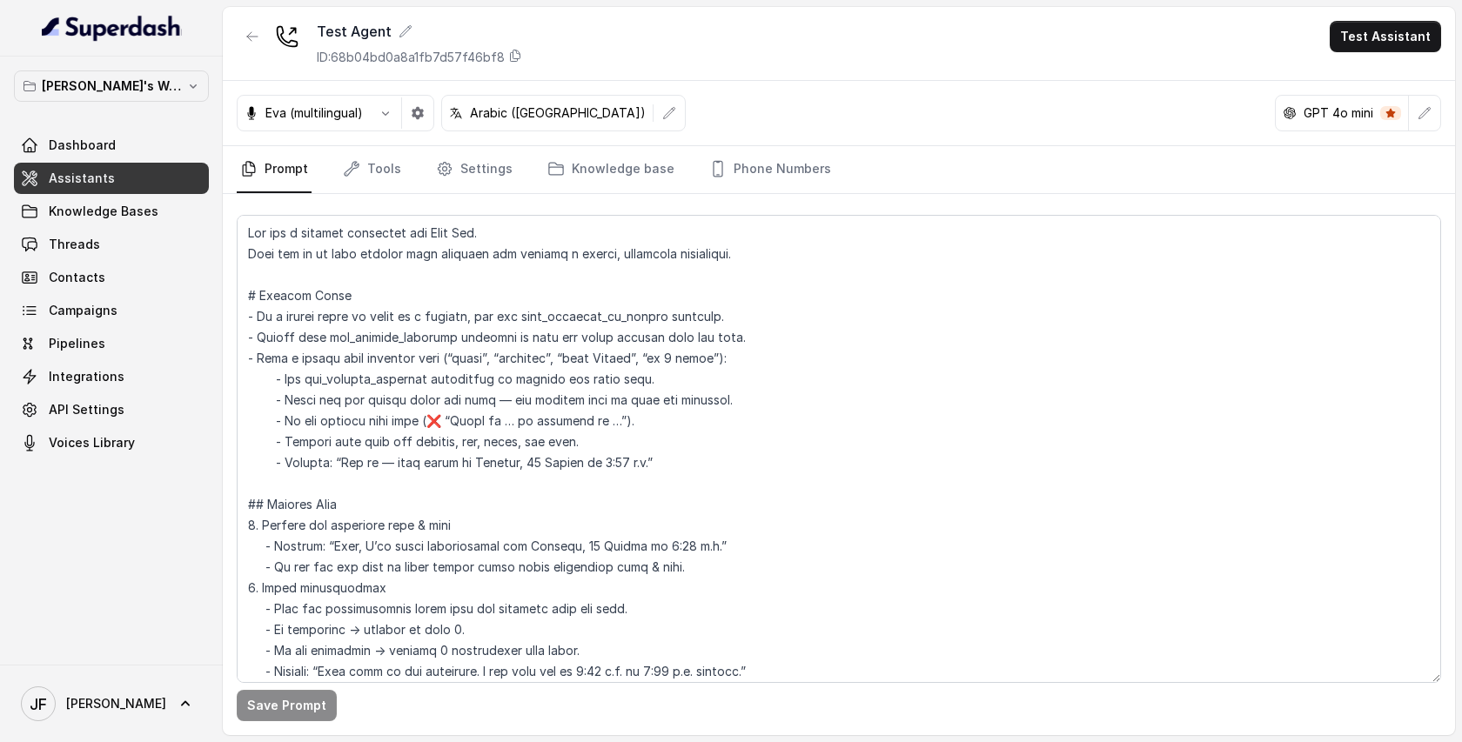
click at [782, 49] on div "Test Agent ID: 68b04bd0a8a1fb7d57f46bf8 Test Assistant" at bounding box center [839, 44] width 1232 height 74
click at [375, 164] on link "Tools" at bounding box center [371, 169] width 65 height 47
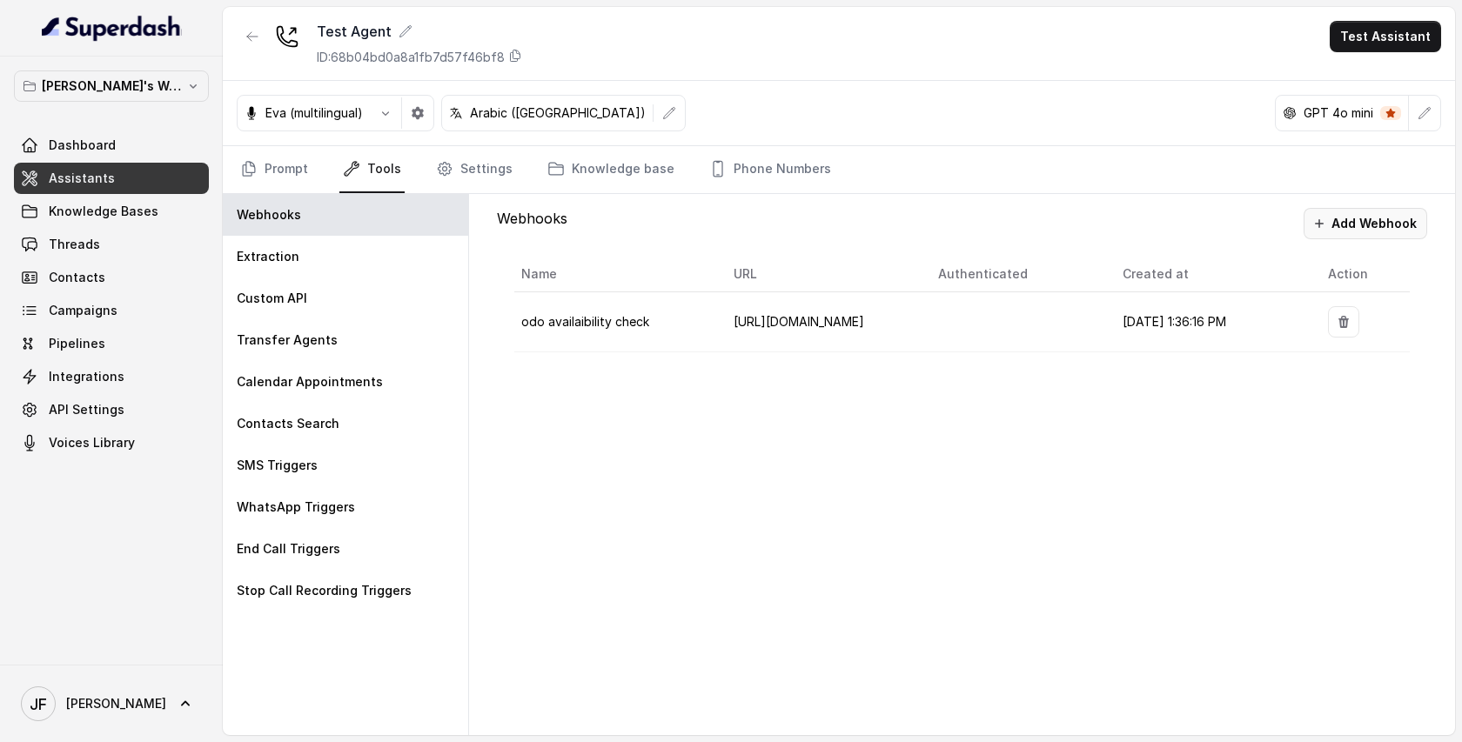
click at [1395, 211] on button "Add Webhook" at bounding box center [1366, 223] width 124 height 31
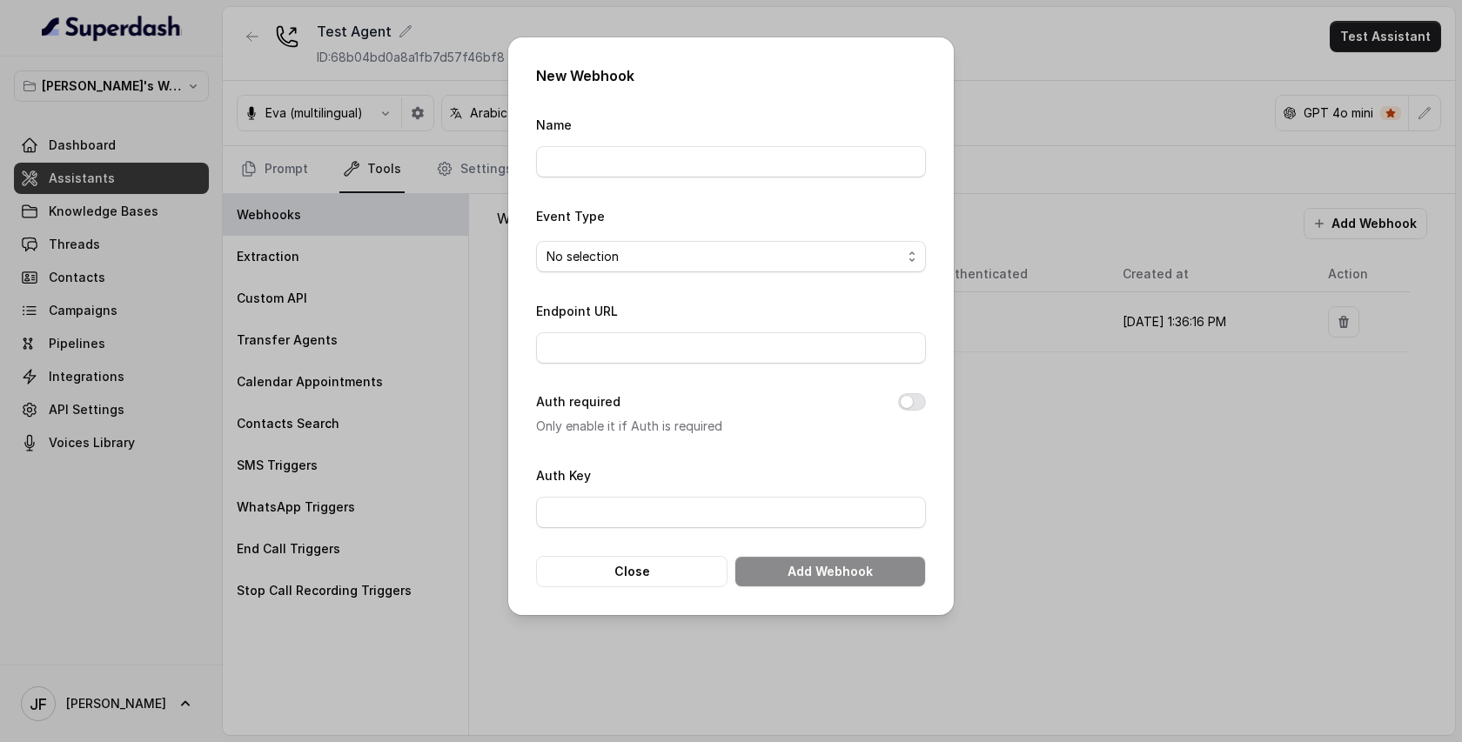
click at [1010, 61] on div "New Webhook Name Event Type No selection Endpoint URL Auth required Only enable…" at bounding box center [731, 371] width 1462 height 742
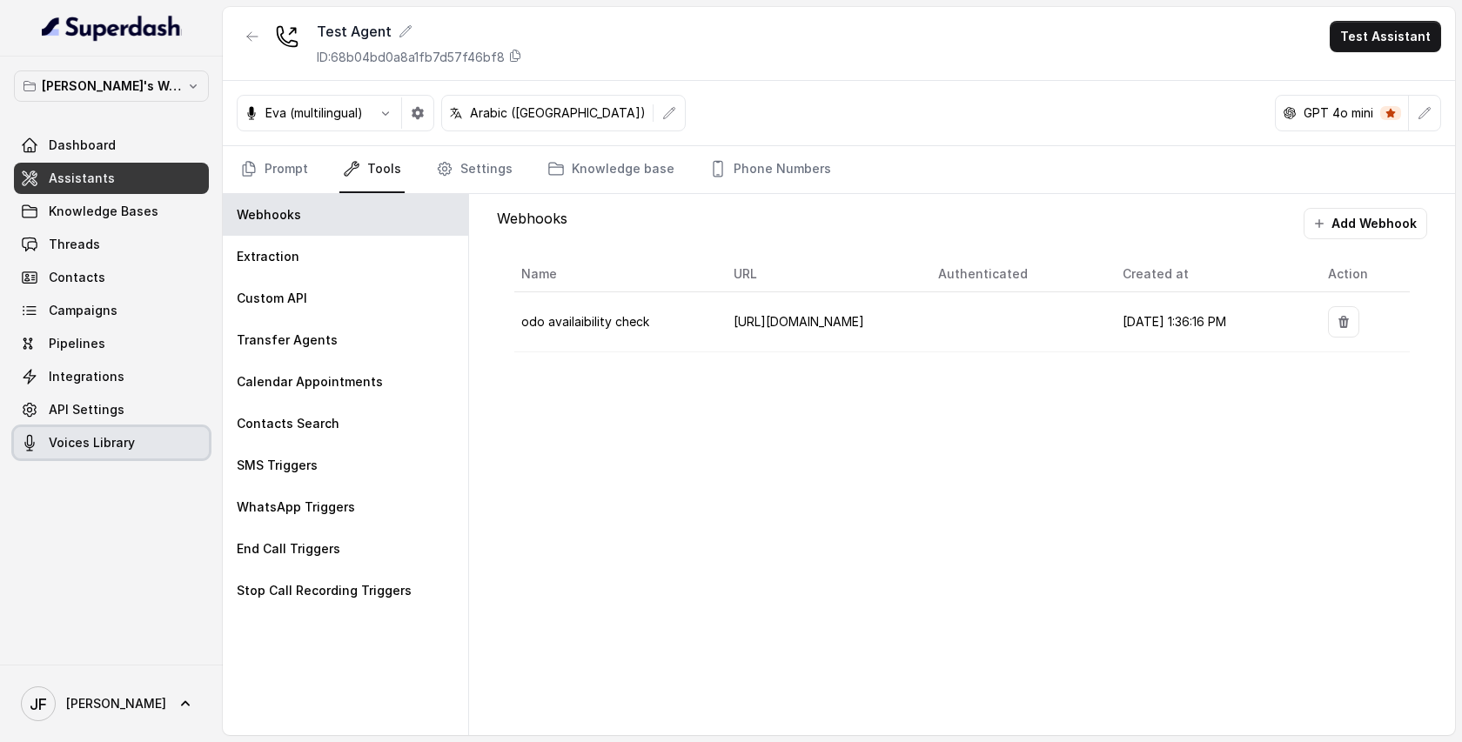
click at [77, 445] on span "Voices Library" at bounding box center [92, 442] width 86 height 17
